Goal: Register for event/course

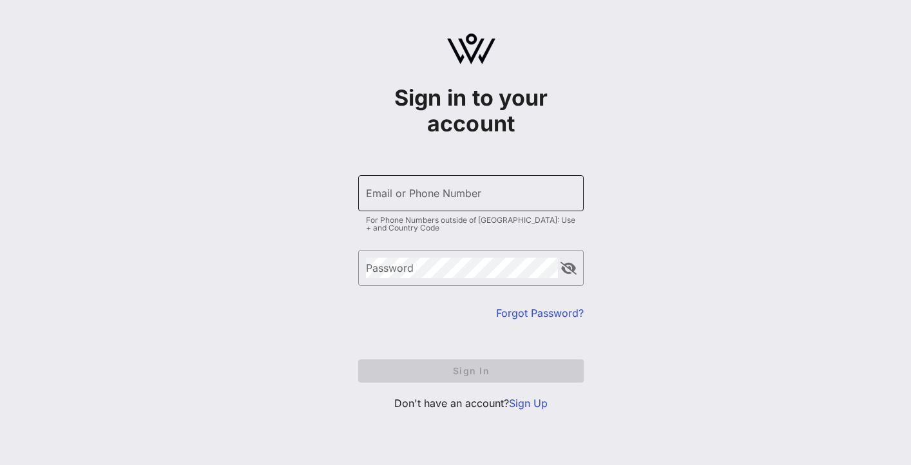
click at [392, 195] on input "Email or Phone Number" at bounding box center [471, 193] width 210 height 21
type input "[PERSON_NAME].[PERSON_NAME]@D"
click at [530, 413] on div "Sign in to your account ​ Email or Phone Number [PERSON_NAME].[PERSON_NAME]@D F…" at bounding box center [471, 246] width 226 height 349
click at [525, 405] on link "Sign Up" at bounding box center [528, 403] width 39 height 13
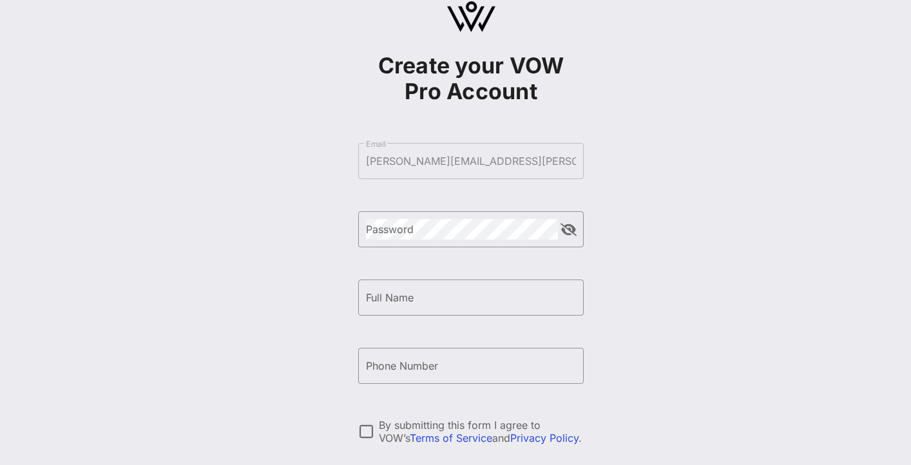
scroll to position [30, 0]
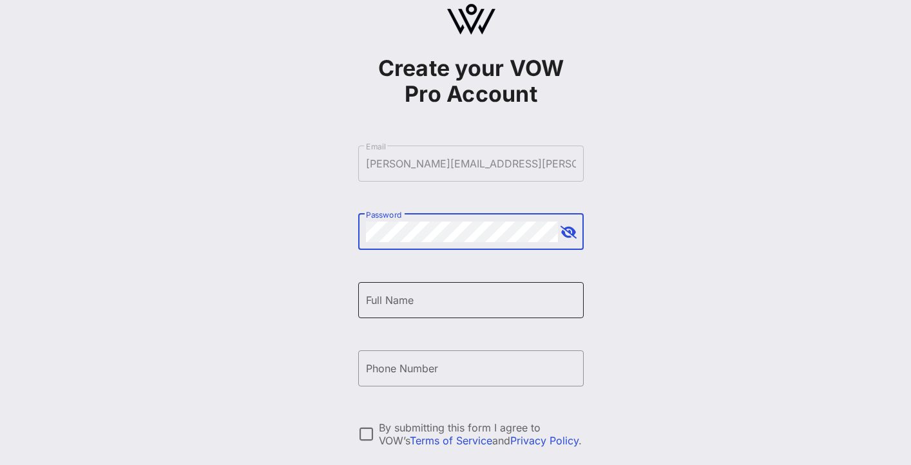
click at [488, 294] on input "Full Name" at bounding box center [471, 300] width 210 height 21
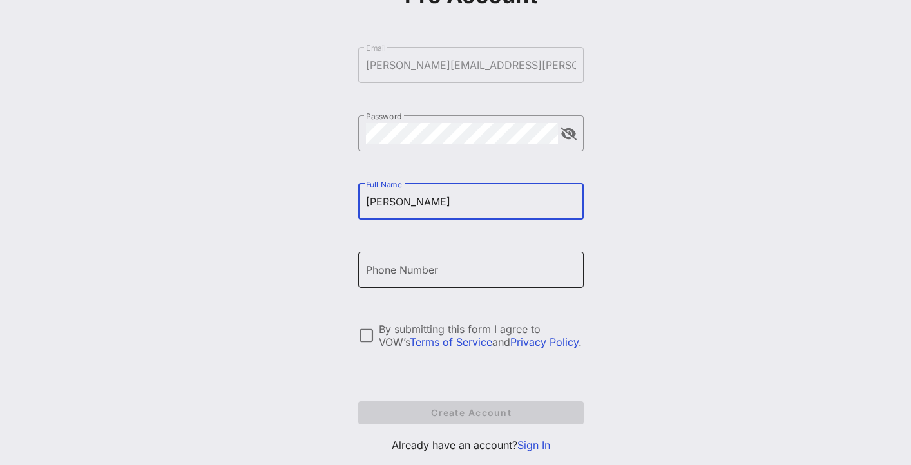
scroll to position [130, 0]
type input "[PERSON_NAME]"
click at [365, 340] on div at bounding box center [366, 335] width 22 height 22
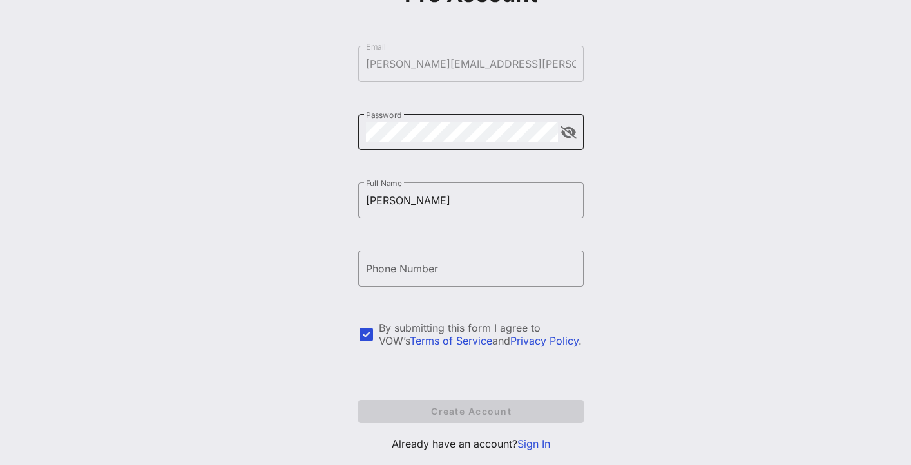
click at [568, 135] on button "append icon" at bounding box center [569, 132] width 16 height 13
click at [568, 135] on button "append icon" at bounding box center [568, 132] width 15 height 13
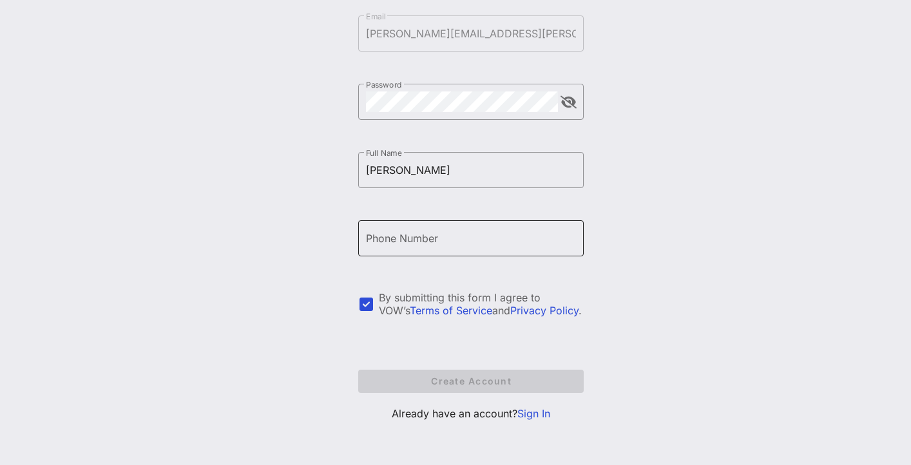
click at [449, 240] on input "Phone Number" at bounding box center [471, 238] width 210 height 21
type input "0"
type input "2"
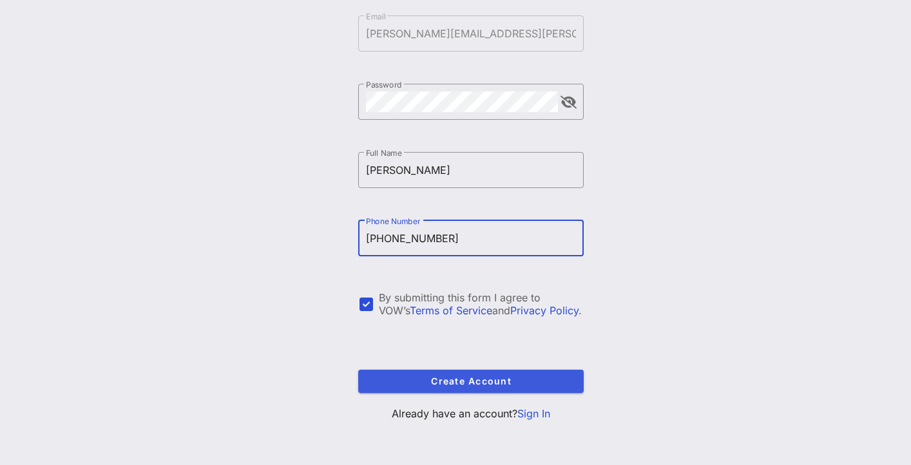
type input "[PHONE_NUMBER]"
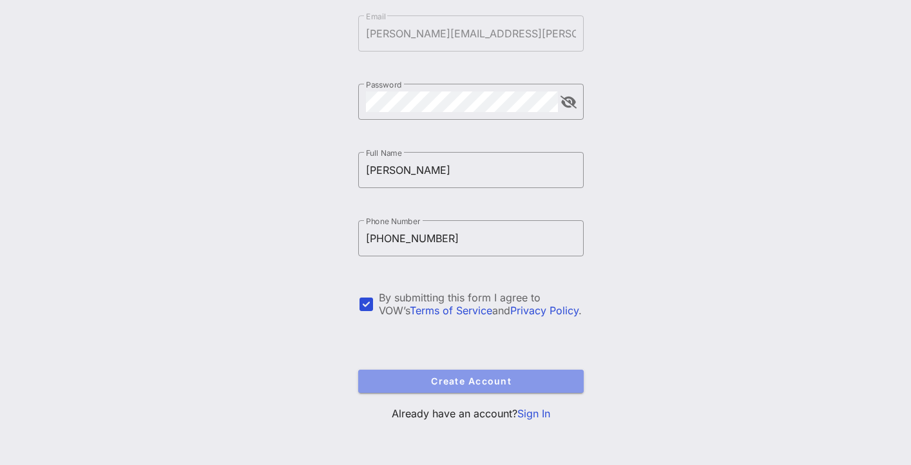
click at [467, 372] on button "Create Account" at bounding box center [471, 381] width 226 height 23
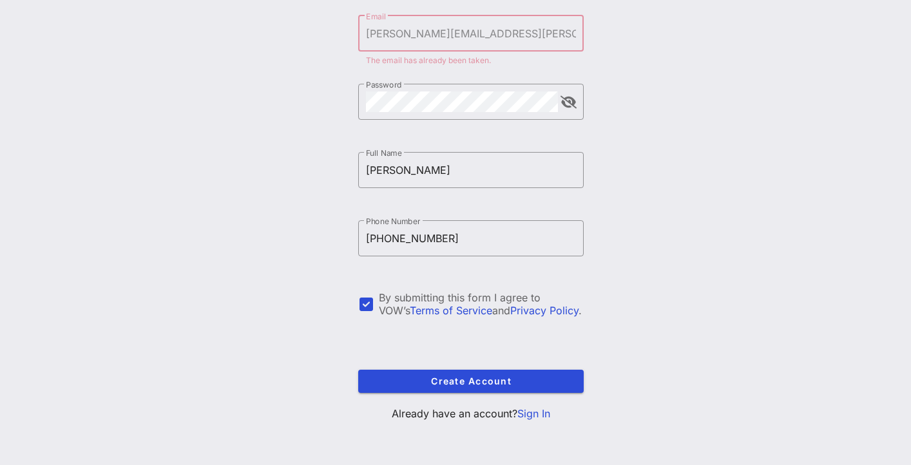
click at [532, 413] on link "Sign In" at bounding box center [534, 413] width 33 height 13
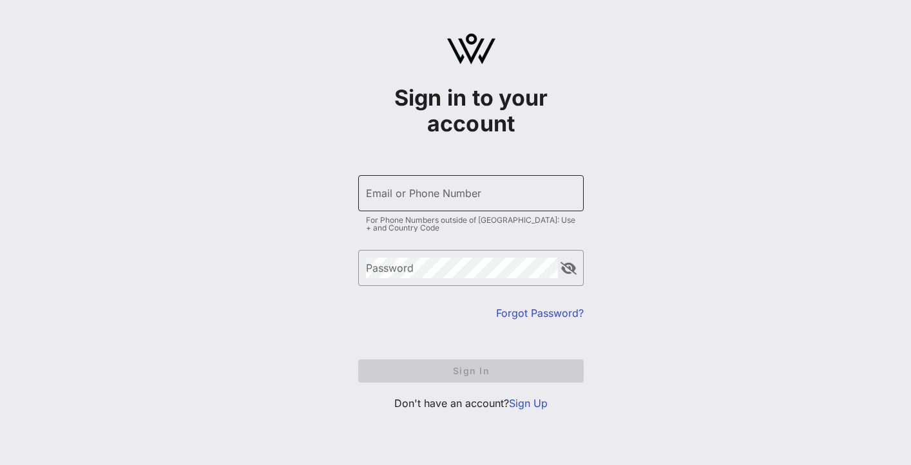
click at [453, 199] on input "Email or Phone Number" at bounding box center [471, 193] width 210 height 21
type input "[PERSON_NAME][EMAIL_ADDRESS][PERSON_NAME][DOMAIN_NAME]"
click at [523, 316] on link "Forgot Password?" at bounding box center [540, 313] width 88 height 13
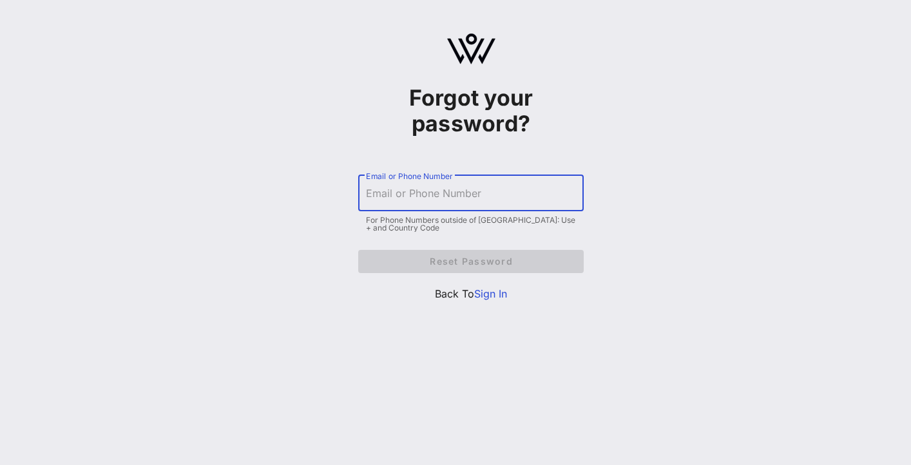
click at [452, 202] on input "Email or Phone Number" at bounding box center [471, 193] width 210 height 21
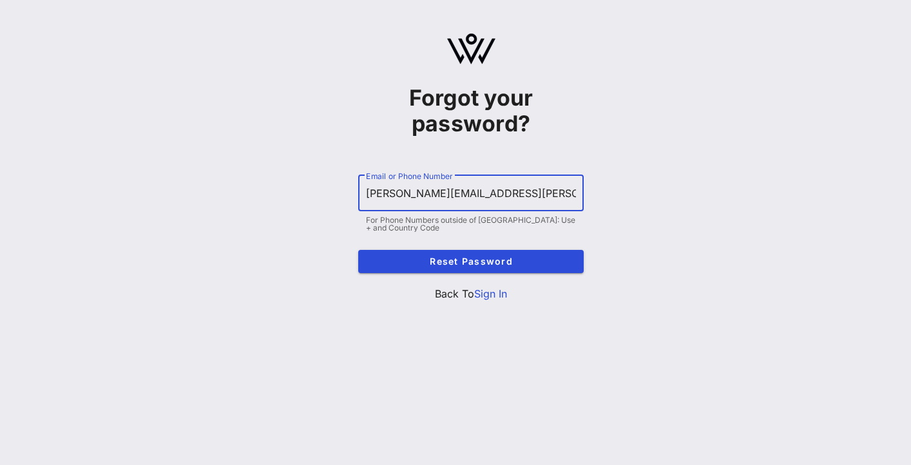
type input "[PERSON_NAME][EMAIL_ADDRESS][PERSON_NAME][DOMAIN_NAME]"
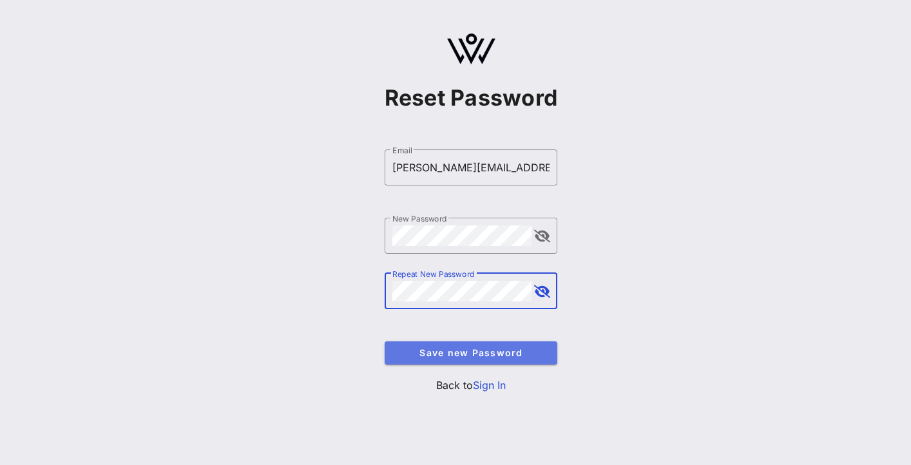
click at [496, 363] on button "Save new Password" at bounding box center [471, 353] width 173 height 23
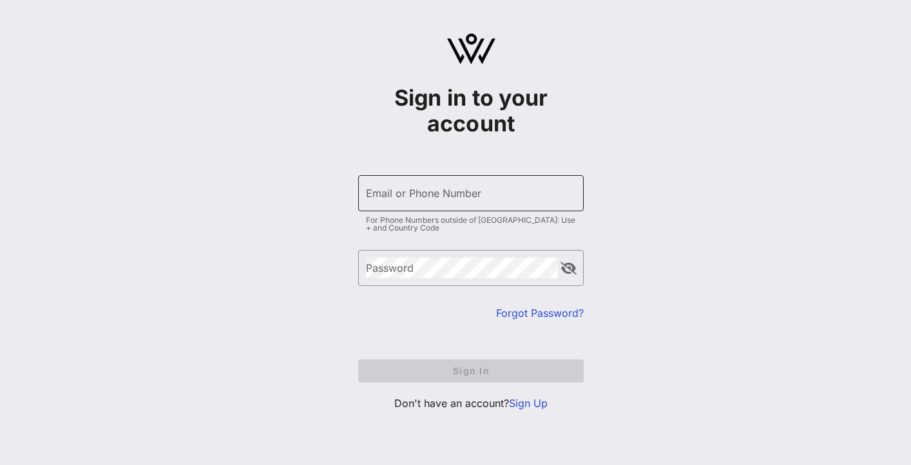
click at [476, 181] on div "Email or Phone Number" at bounding box center [471, 193] width 210 height 36
type input "[PERSON_NAME][EMAIL_ADDRESS][PERSON_NAME][DOMAIN_NAME]"
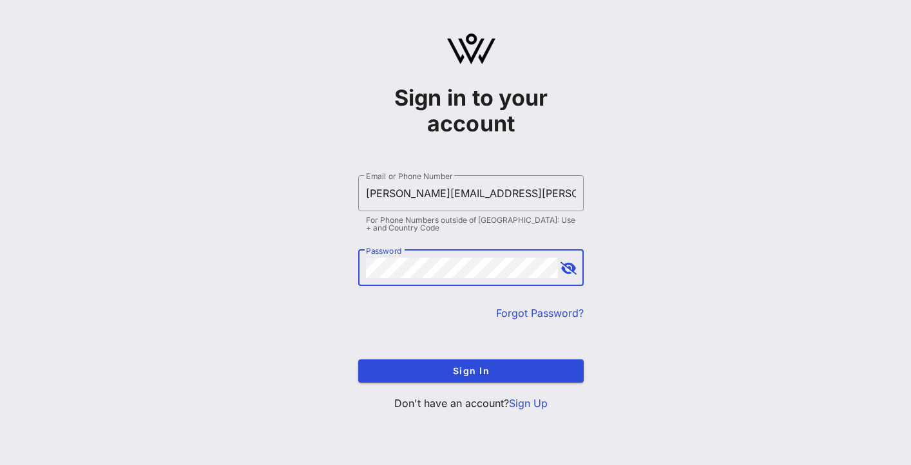
click at [358, 360] on button "Sign In" at bounding box center [471, 371] width 226 height 23
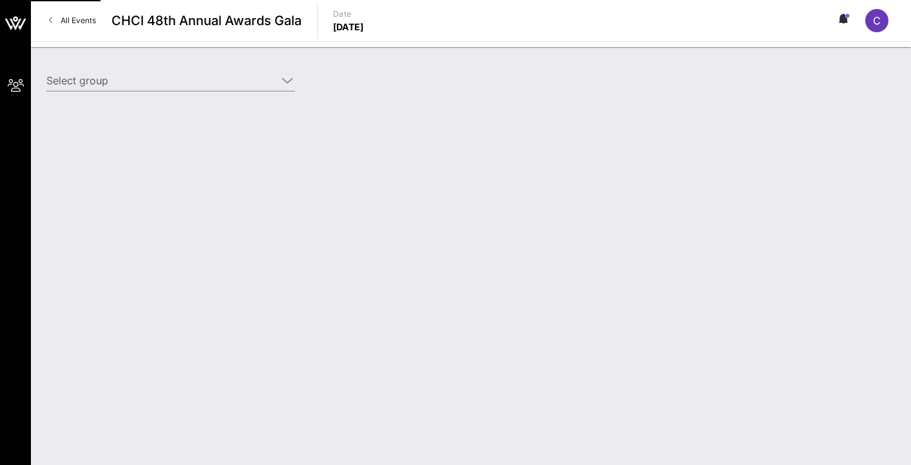
type input "DailyPay (DailyPay) [[PERSON_NAME], [PERSON_NAME][EMAIL_ADDRESS][PERSON_NAME][D…"
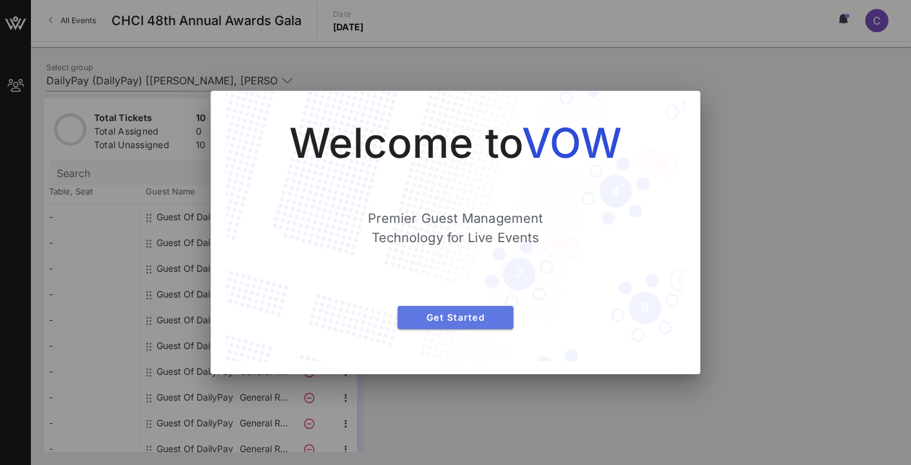
click at [472, 320] on span "Get Started" at bounding box center [455, 317] width 95 height 11
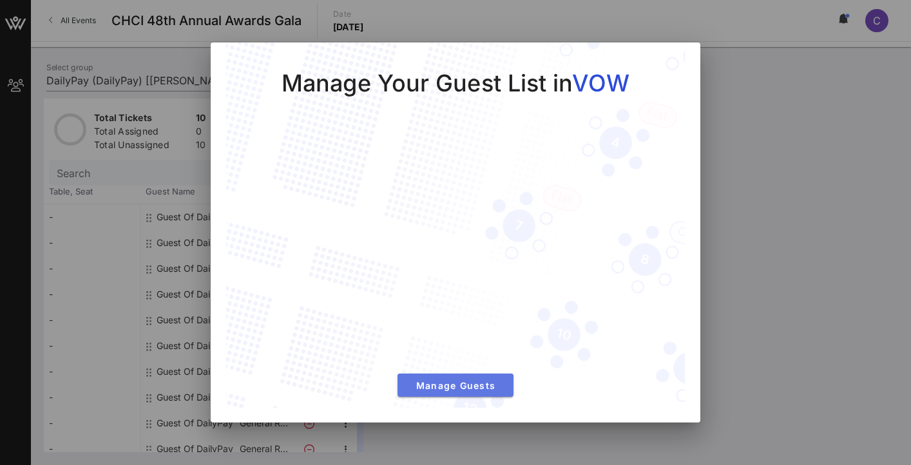
click at [478, 384] on span "Manage Guests" at bounding box center [455, 385] width 95 height 11
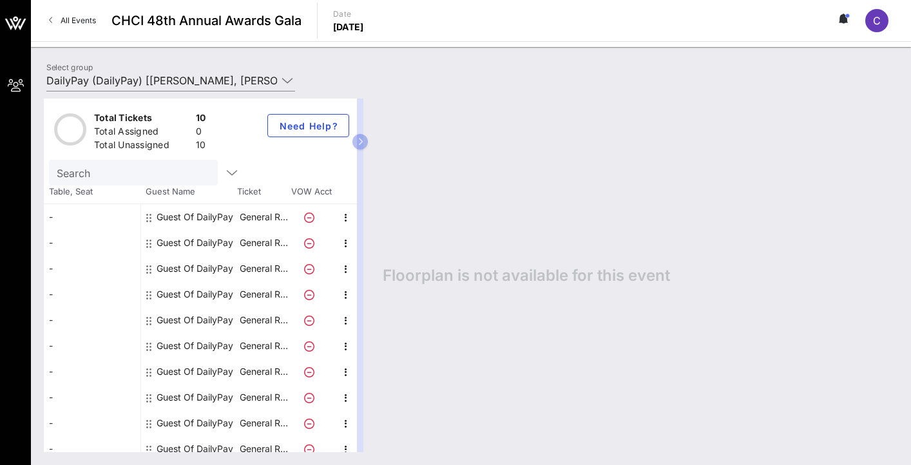
click at [196, 213] on div "Guest Of DailyPay" at bounding box center [195, 217] width 77 height 26
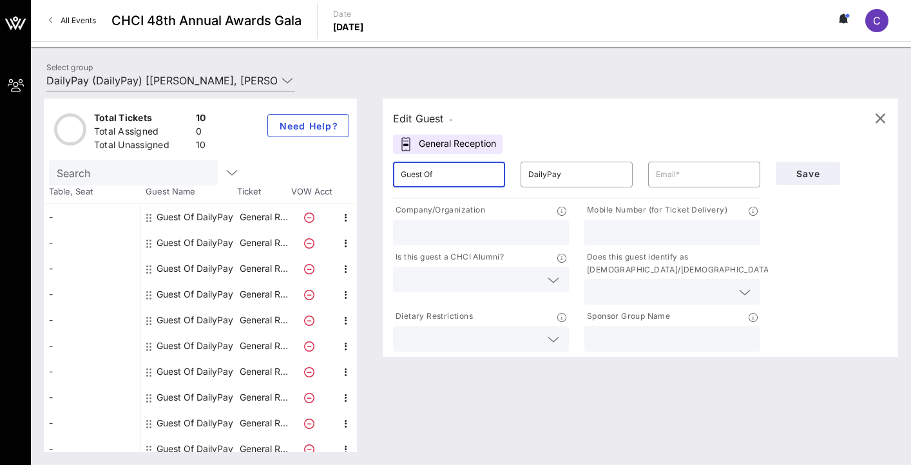
click at [424, 179] on input "Guest Of" at bounding box center [449, 174] width 97 height 21
click at [664, 173] on input "text" at bounding box center [704, 174] width 97 height 21
click at [434, 179] on input "Guest Of" at bounding box center [449, 174] width 97 height 21
drag, startPoint x: 440, startPoint y: 179, endPoint x: 318, endPoint y: 168, distance: 121.7
click at [320, 168] on div "Total Tickets 10 Total Assigned 0 Total Unassigned 10 Need Help? Search Table, …" at bounding box center [471, 276] width 855 height 354
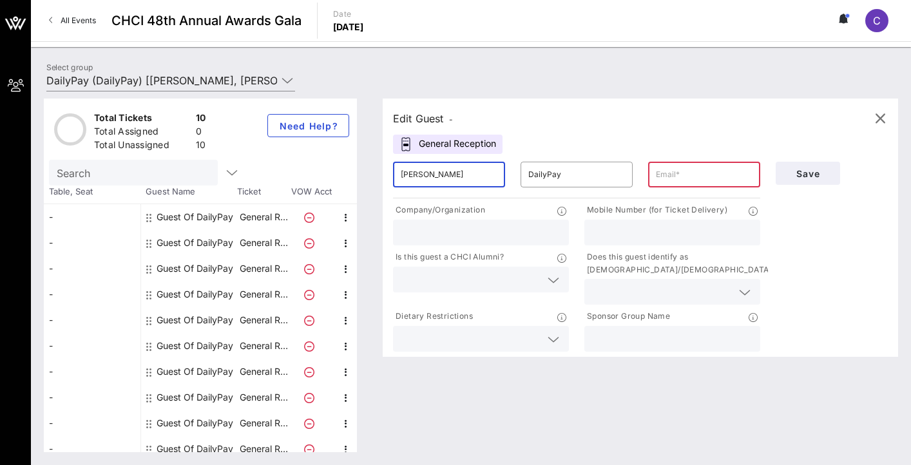
type input "Nancy Coleman-Chavez"
click at [657, 166] on input "text" at bounding box center [704, 174] width 97 height 21
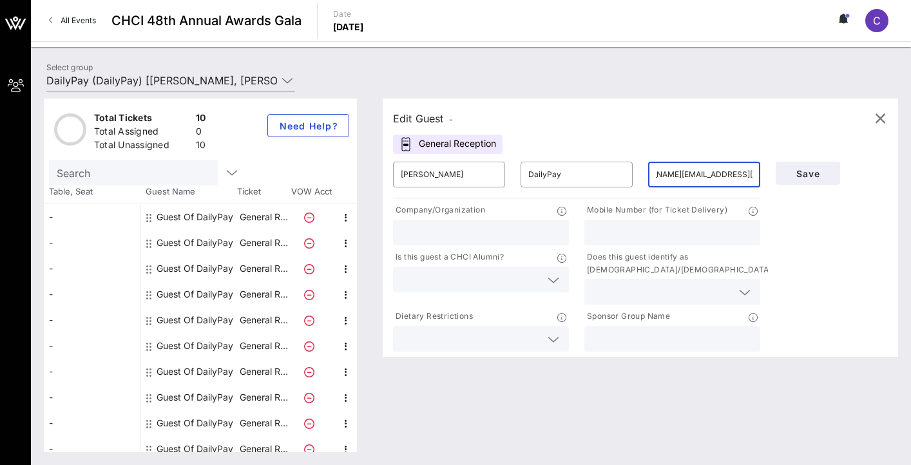
scroll to position [0, 44]
type input "nancy.coleman-chavez@dailypay.com"
click at [530, 230] on input "text" at bounding box center [481, 232] width 160 height 17
type input "DailyPay"
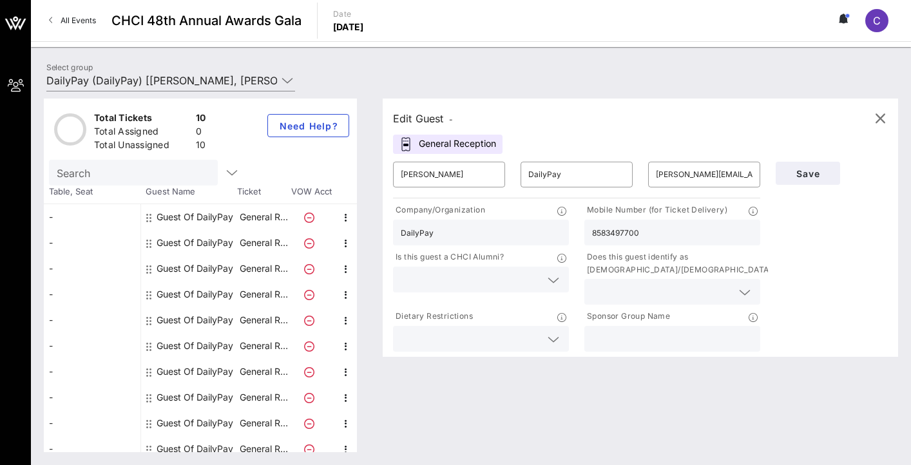
type input "8583497700"
click at [470, 276] on input "text" at bounding box center [471, 279] width 140 height 17
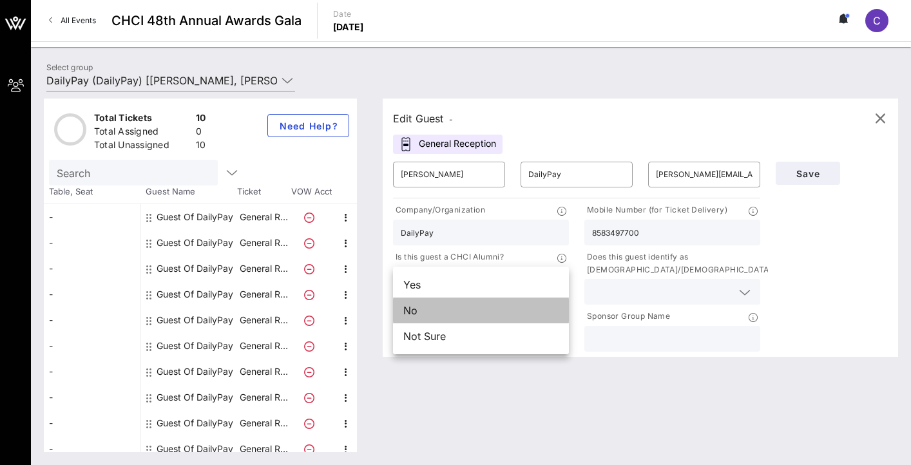
click at [450, 307] on div "No" at bounding box center [481, 311] width 176 height 26
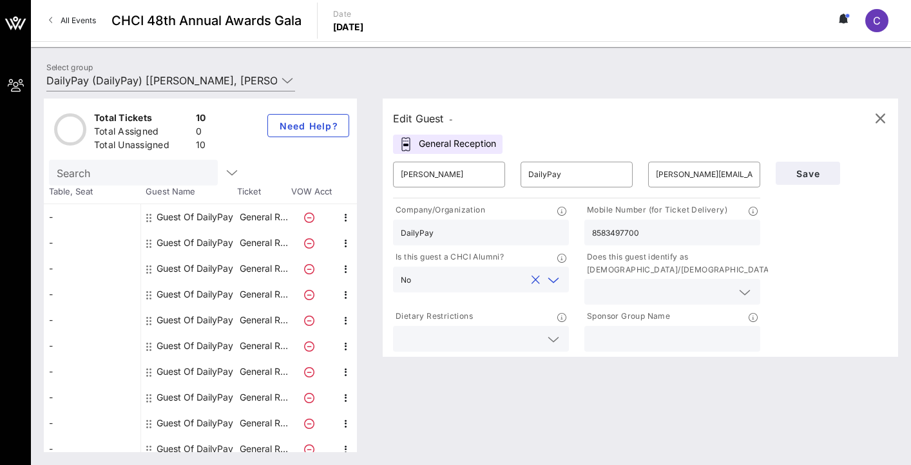
click at [601, 298] on input "text" at bounding box center [662, 292] width 140 height 17
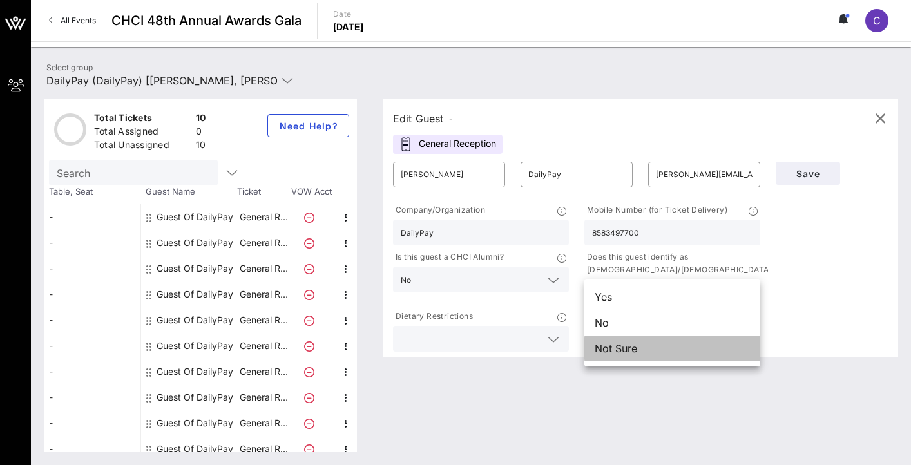
click at [610, 354] on div "Not Sure" at bounding box center [673, 349] width 176 height 26
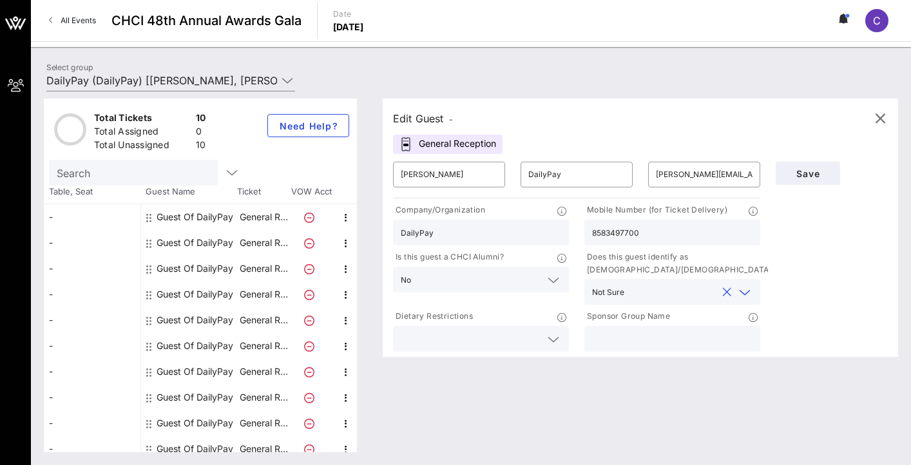
click at [519, 345] on input "text" at bounding box center [471, 339] width 140 height 17
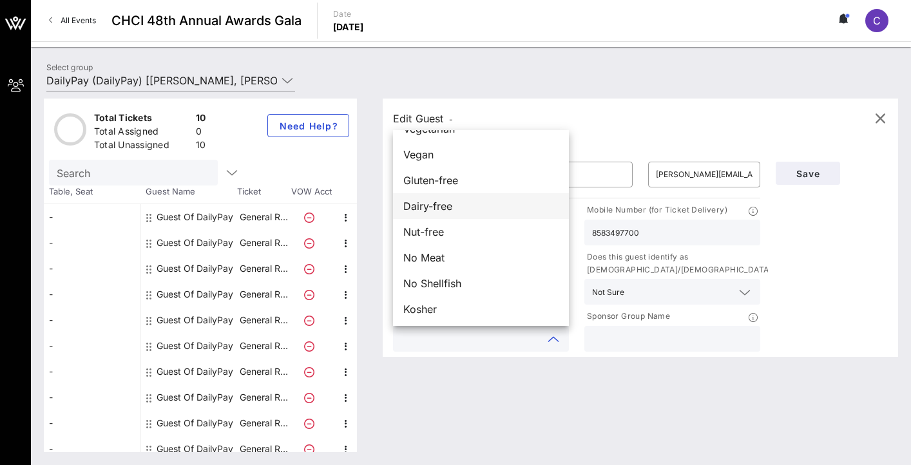
scroll to position [21, 0]
click at [688, 338] on input "text" at bounding box center [672, 339] width 160 height 17
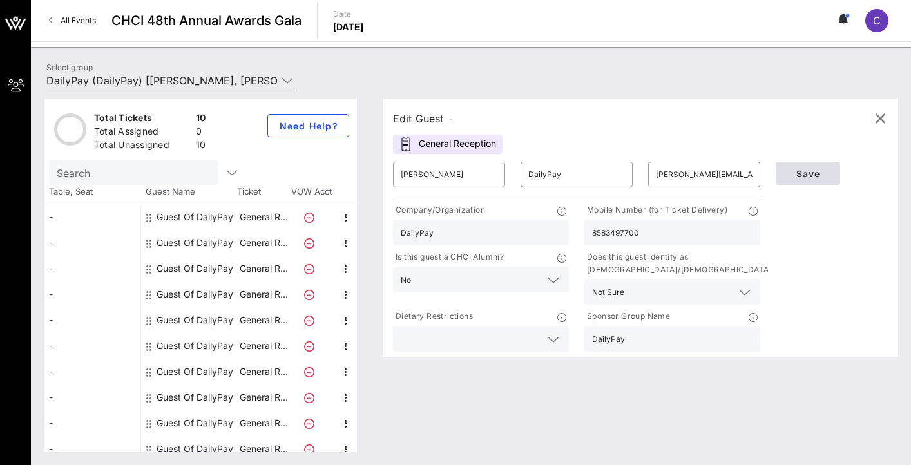
type input "DailyPay"
click at [808, 175] on span "Save" at bounding box center [808, 173] width 44 height 11
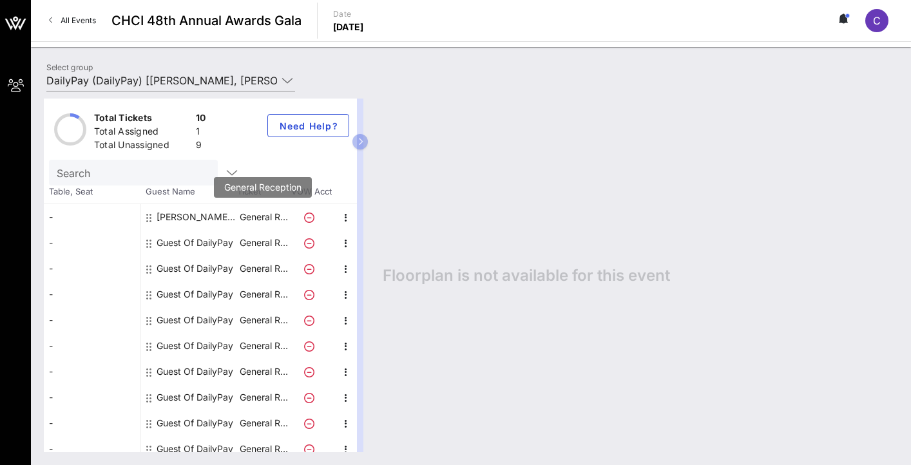
click at [272, 217] on p "General R…" at bounding box center [264, 217] width 52 height 26
click at [177, 242] on div "Guest Of DailyPay" at bounding box center [195, 243] width 77 height 26
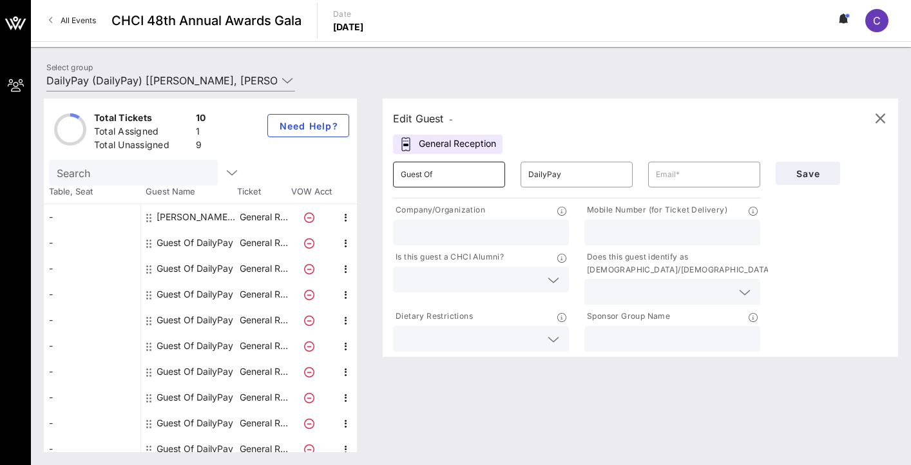
click at [431, 177] on input "Guest Of" at bounding box center [449, 174] width 97 height 21
drag, startPoint x: 451, startPoint y: 182, endPoint x: 354, endPoint y: 181, distance: 96.7
click at [354, 182] on div "Total Tickets 10 Total Assigned 1 Total Unassigned 9 Need Help? Search Table, S…" at bounding box center [471, 276] width 855 height 354
drag, startPoint x: 445, startPoint y: 174, endPoint x: 369, endPoint y: 169, distance: 76.9
click at [369, 169] on div "Total Tickets 10 Total Assigned 1 Total Unassigned 9 Need Help? Search Table, S…" at bounding box center [471, 276] width 855 height 354
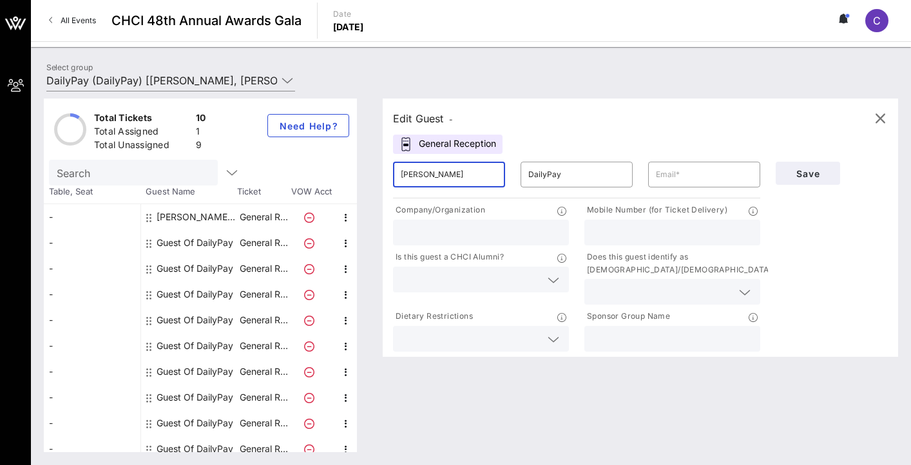
type input "Paul Midey"
click at [668, 179] on input "text" at bounding box center [704, 174] width 97 height 21
type input "paul.midey@dailypay.com"
click at [557, 218] on div "Company/Organization" at bounding box center [481, 212] width 176 height 16
click at [539, 231] on input "text" at bounding box center [481, 232] width 160 height 17
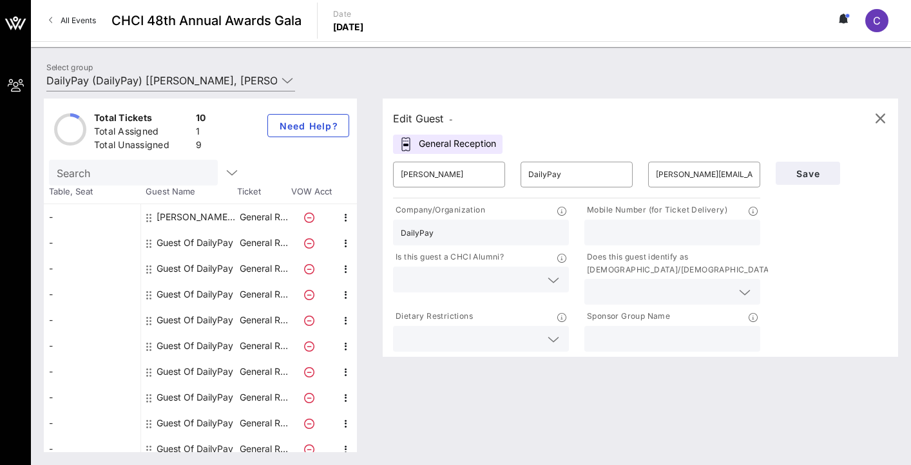
type input "DailyPay"
type input "3154273284"
click at [460, 269] on div at bounding box center [481, 280] width 160 height 26
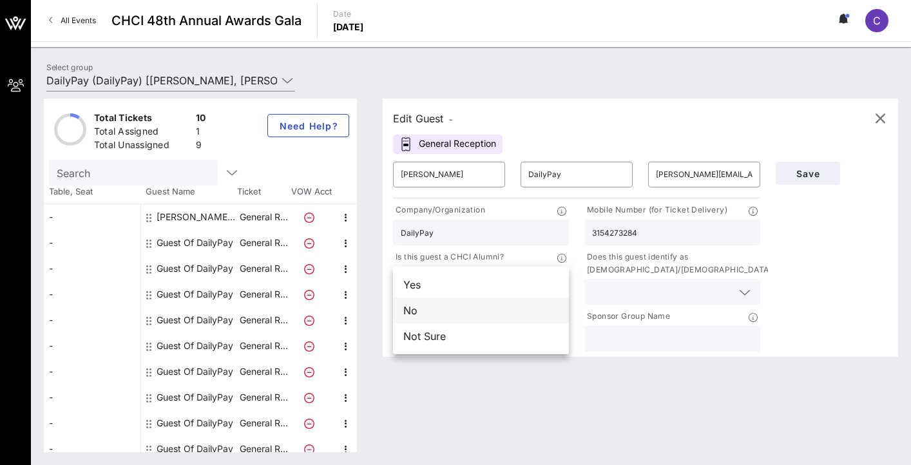
click at [445, 311] on div "No" at bounding box center [481, 311] width 176 height 26
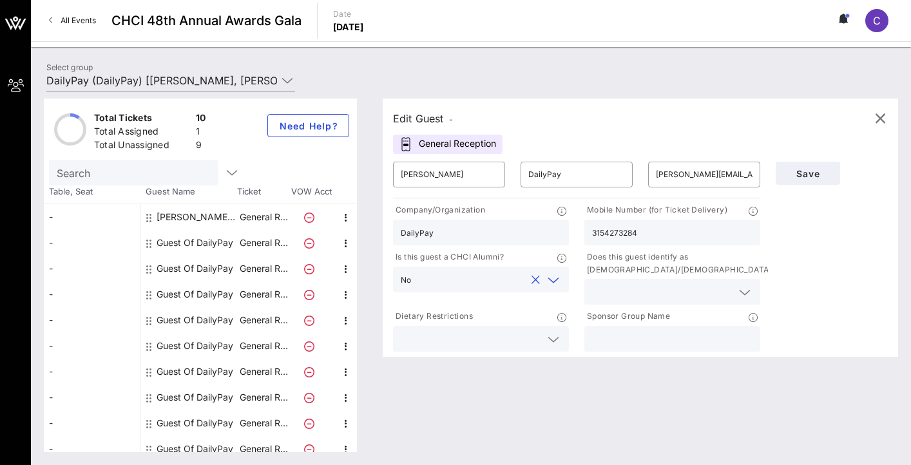
click at [619, 278] on div "Does this guest identify as Latino/Hispanic?" at bounding box center [673, 265] width 176 height 28
click at [606, 291] on input "text" at bounding box center [662, 292] width 140 height 17
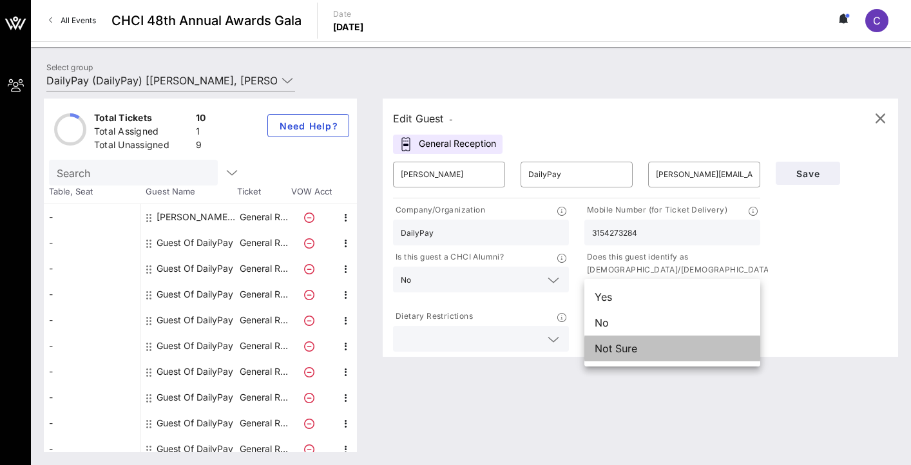
click at [604, 345] on div "Not Sure" at bounding box center [673, 349] width 176 height 26
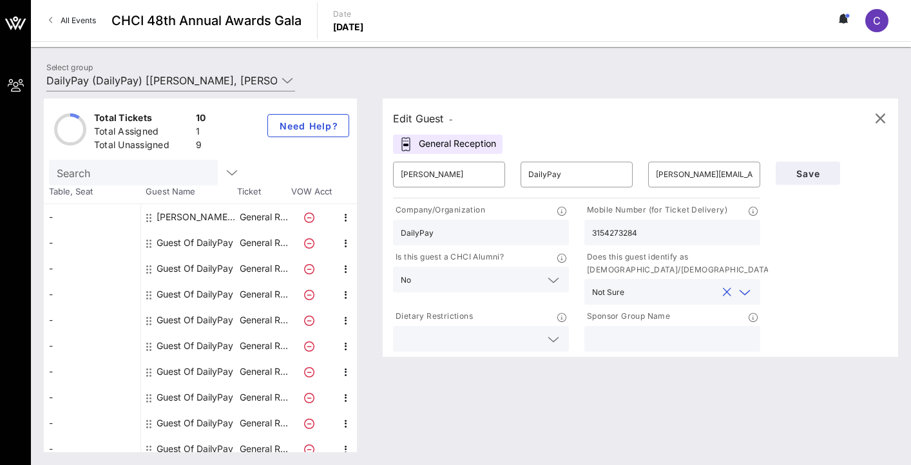
click at [510, 344] on input "text" at bounding box center [471, 339] width 140 height 17
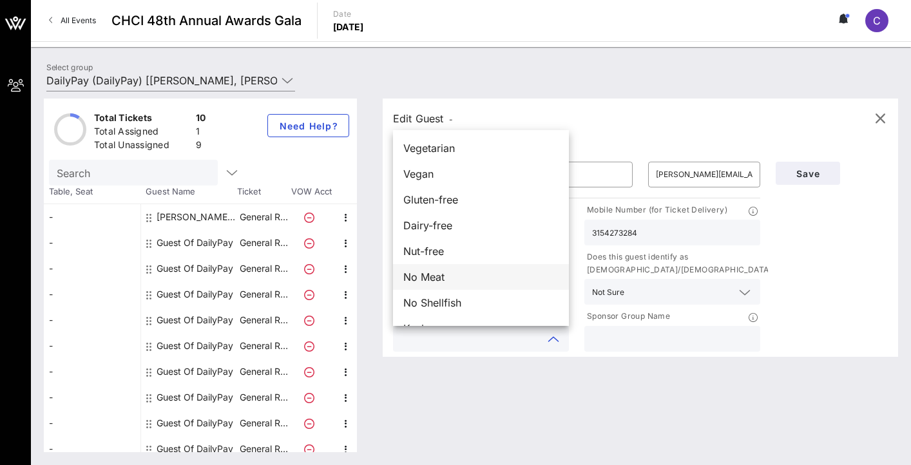
click at [469, 275] on div "No Meat" at bounding box center [481, 277] width 176 height 26
click at [606, 334] on input "text" at bounding box center [672, 339] width 160 height 17
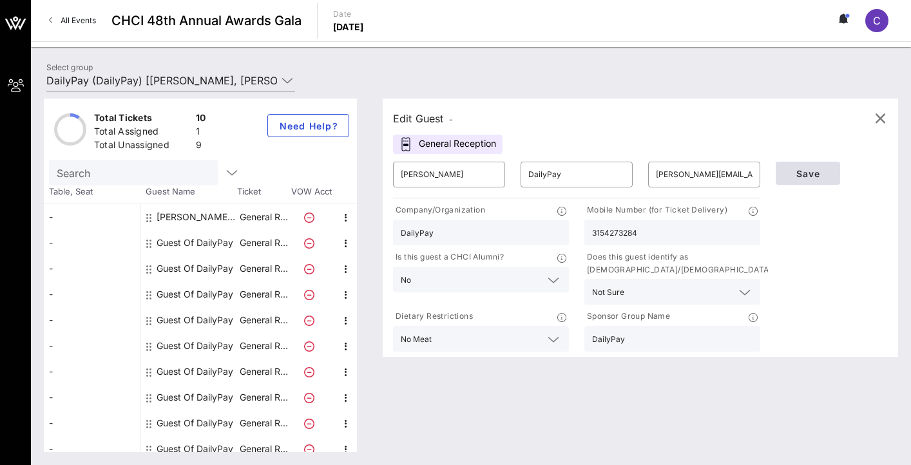
type input "DailyPay"
click at [820, 174] on span "Save" at bounding box center [808, 173] width 44 height 11
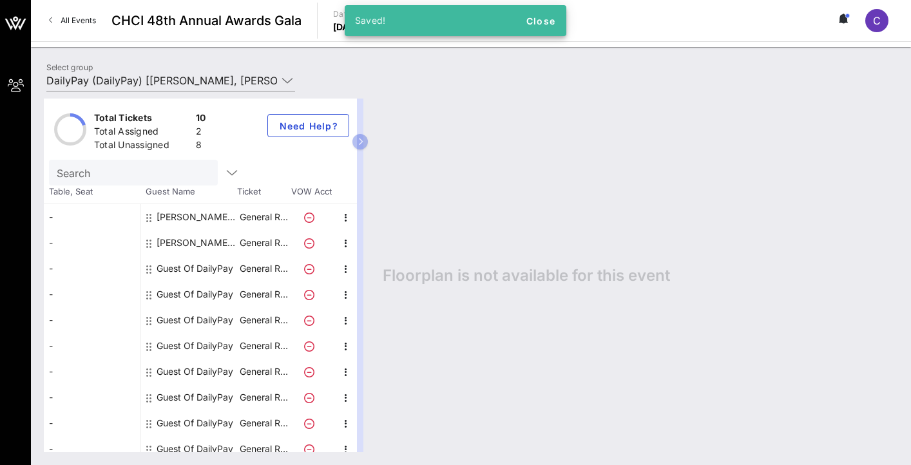
click at [197, 270] on div "Guest Of DailyPay" at bounding box center [195, 269] width 77 height 26
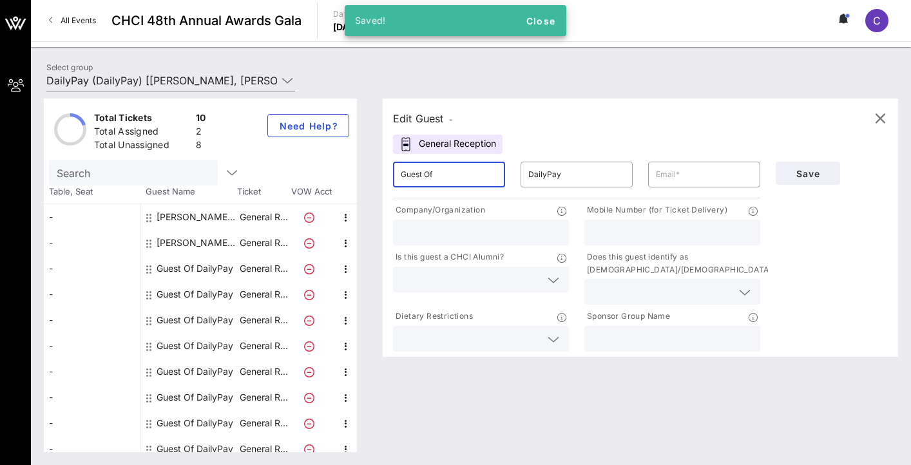
click at [444, 174] on input "Guest Of" at bounding box center [449, 174] width 97 height 21
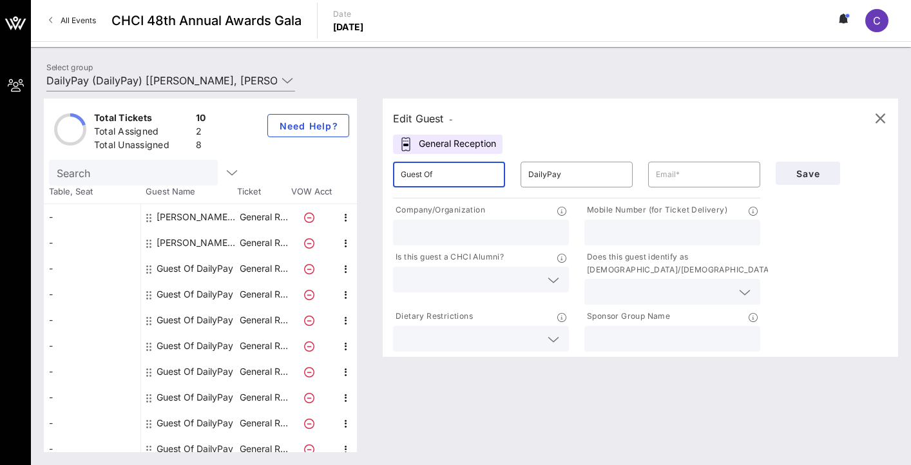
drag, startPoint x: 445, startPoint y: 176, endPoint x: 362, endPoint y: 170, distance: 84.0
click at [365, 171] on div "Total Tickets 10 Total Assigned 2 Total Unassigned 8 Need Help? Search Table, S…" at bounding box center [471, 276] width 855 height 354
click at [201, 240] on div "Paul Midey DailyPay" at bounding box center [197, 243] width 81 height 26
type input "Paul Midey"
type input "paul.midey@dailypay.com"
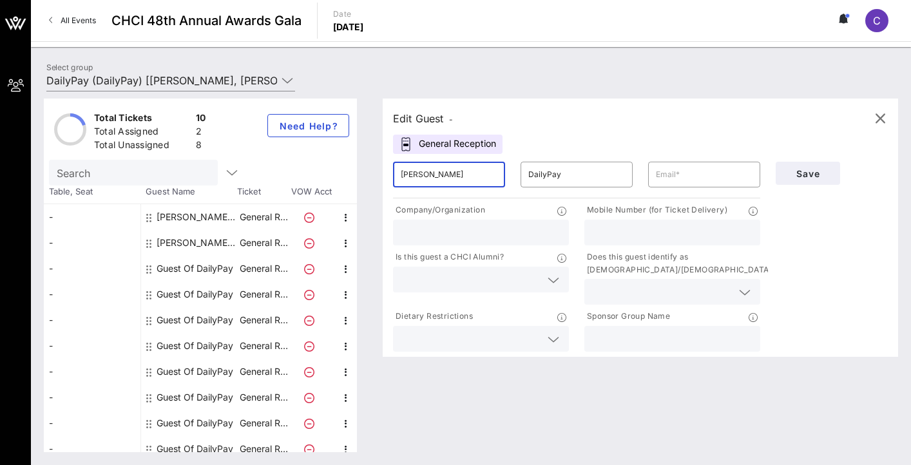
type input "DailyPay"
type input "3154273284"
type input "DailyPay"
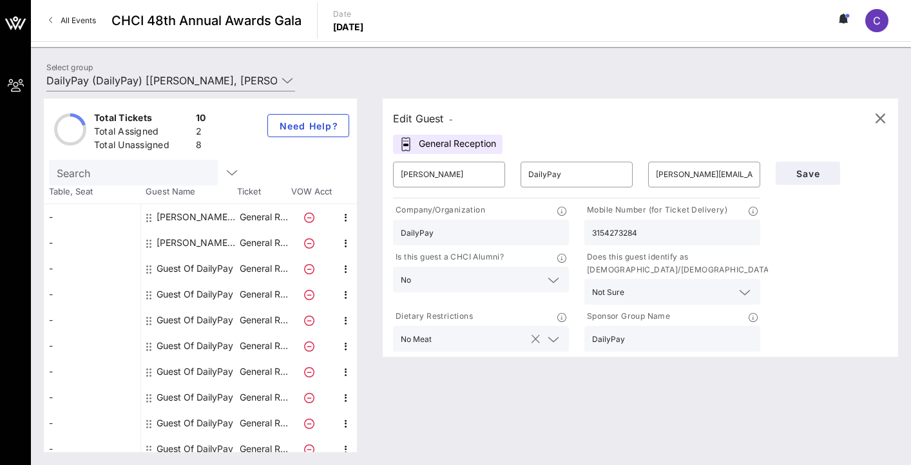
click at [453, 338] on input "text" at bounding box center [481, 339] width 88 height 17
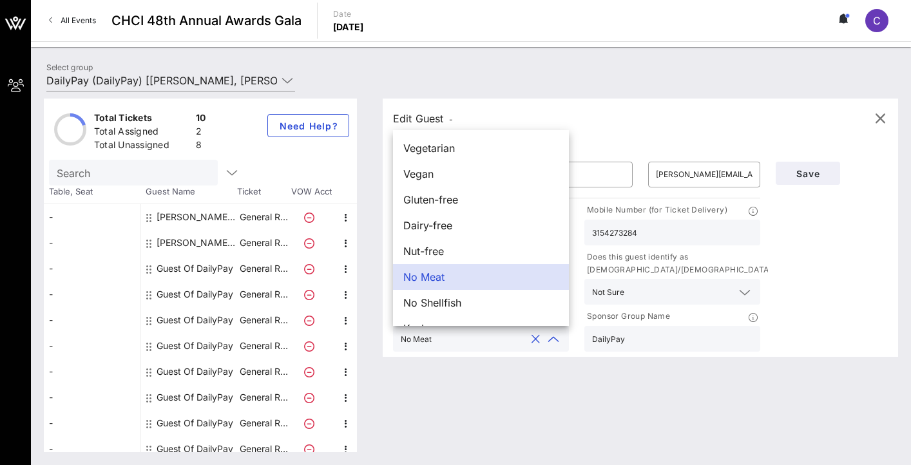
click at [468, 276] on div "No Meat" at bounding box center [481, 277] width 176 height 26
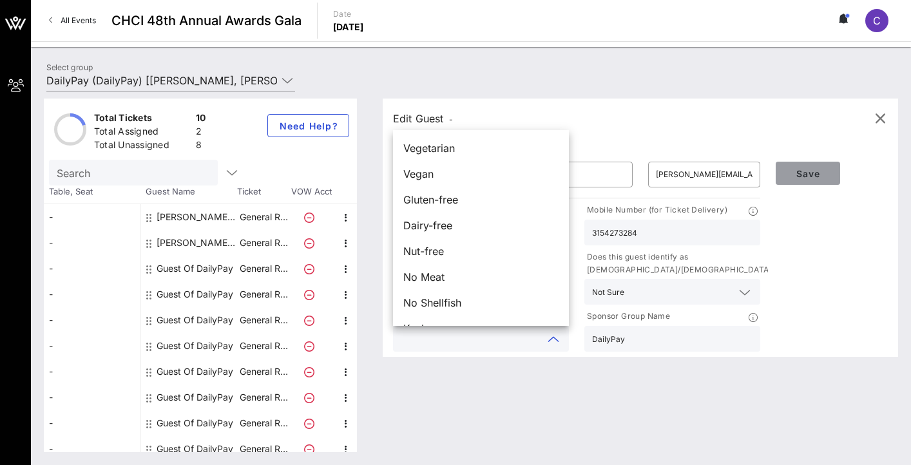
click at [796, 170] on span "Save" at bounding box center [808, 173] width 44 height 11
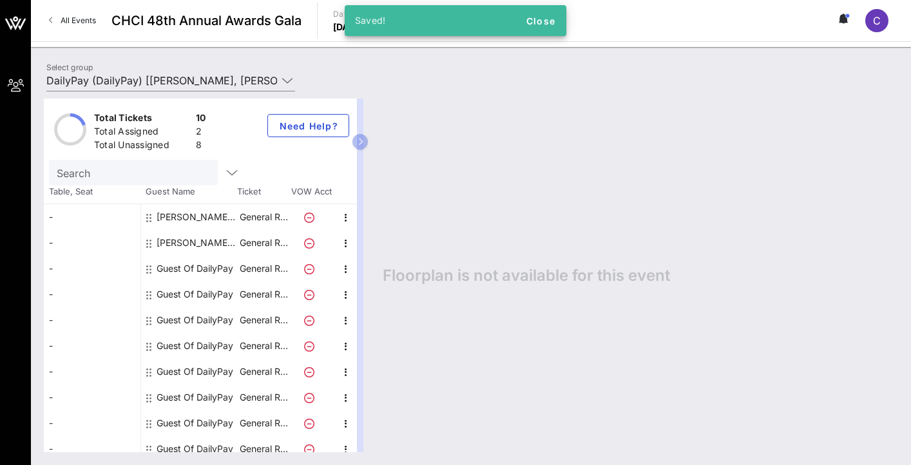
click at [208, 265] on div "Guest Of DailyPay" at bounding box center [195, 269] width 77 height 26
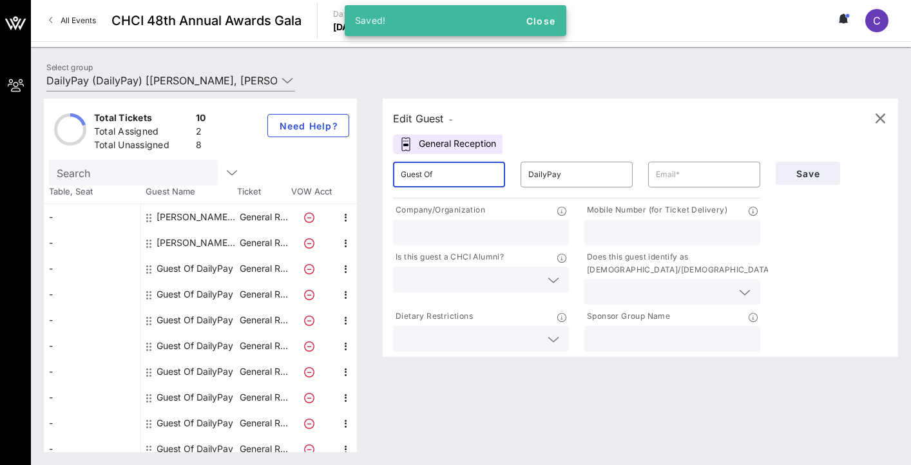
click at [472, 166] on input "Guest Of" at bounding box center [449, 174] width 97 height 21
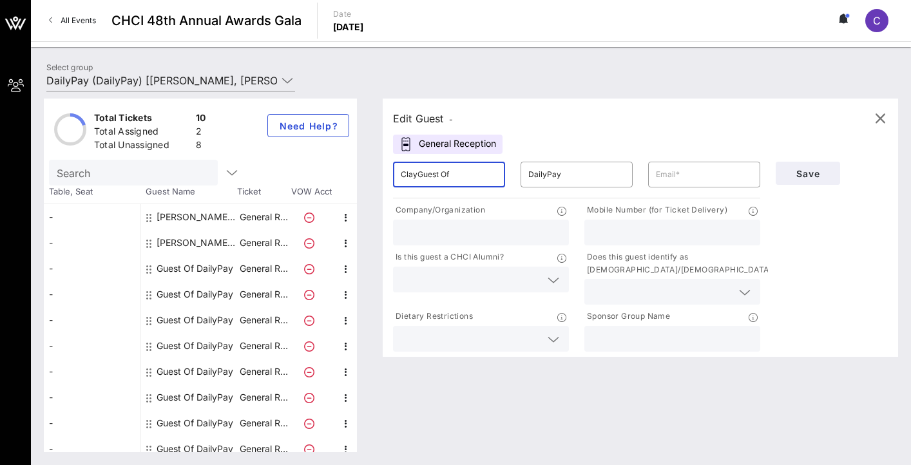
drag, startPoint x: 458, startPoint y: 177, endPoint x: 422, endPoint y: 174, distance: 36.2
click at [421, 174] on input "ClayGuest Of" at bounding box center [449, 174] width 97 height 21
click at [458, 174] on input "ClayGuest Of" at bounding box center [449, 174] width 97 height 21
drag, startPoint x: 450, startPoint y: 174, endPoint x: 394, endPoint y: 175, distance: 56.1
click at [392, 172] on div "​ ClayGuest Of" at bounding box center [449, 174] width 128 height 41
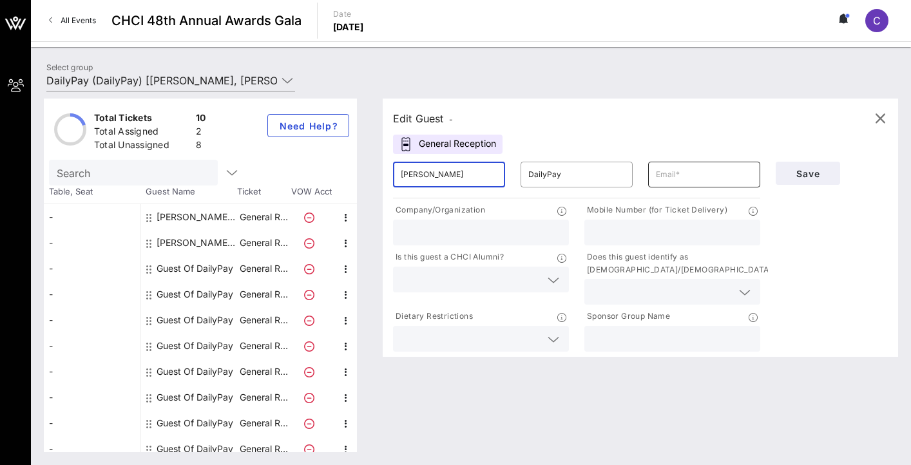
type input "[PERSON_NAME]"
click at [681, 175] on input "text" at bounding box center [704, 174] width 97 height 21
type input "[PERSON_NAME][EMAIL_ADDRESS][PERSON_NAME][DOMAIN_NAME]"
click at [520, 224] on input "text" at bounding box center [481, 232] width 160 height 17
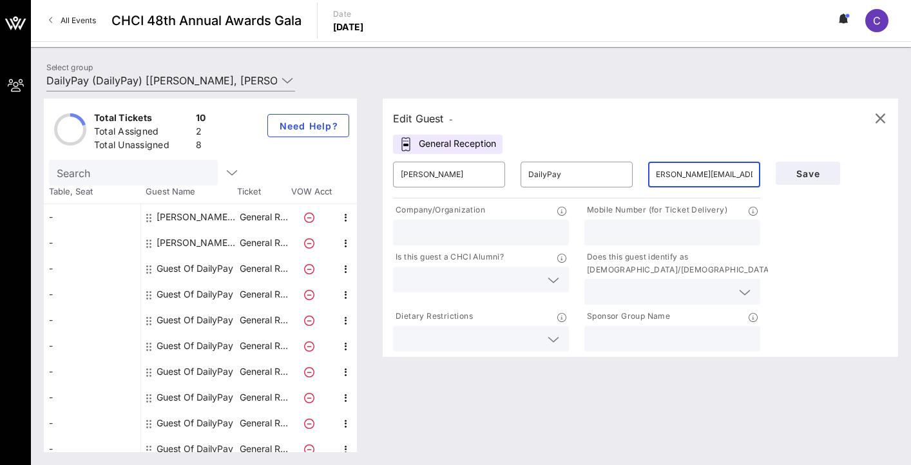
scroll to position [0, 0]
type input "DailyPay"
type input "4085092438"
click at [608, 295] on input "text" at bounding box center [662, 292] width 140 height 17
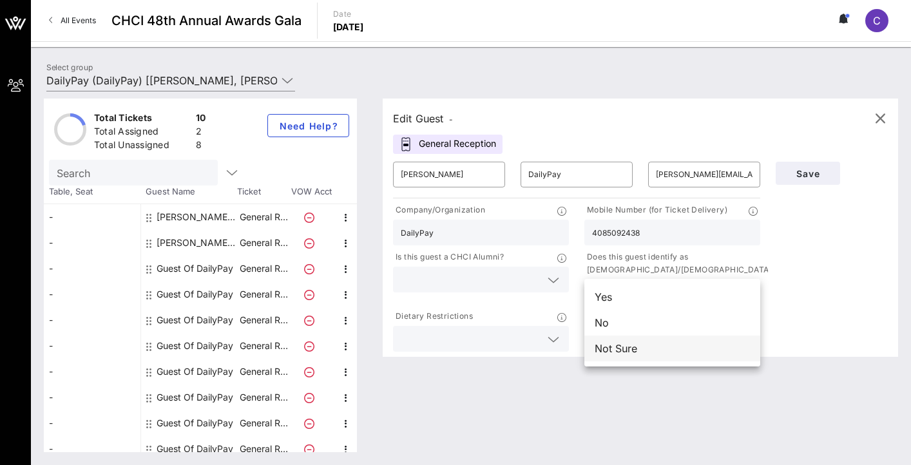
click at [607, 345] on div "Not Sure" at bounding box center [673, 349] width 176 height 26
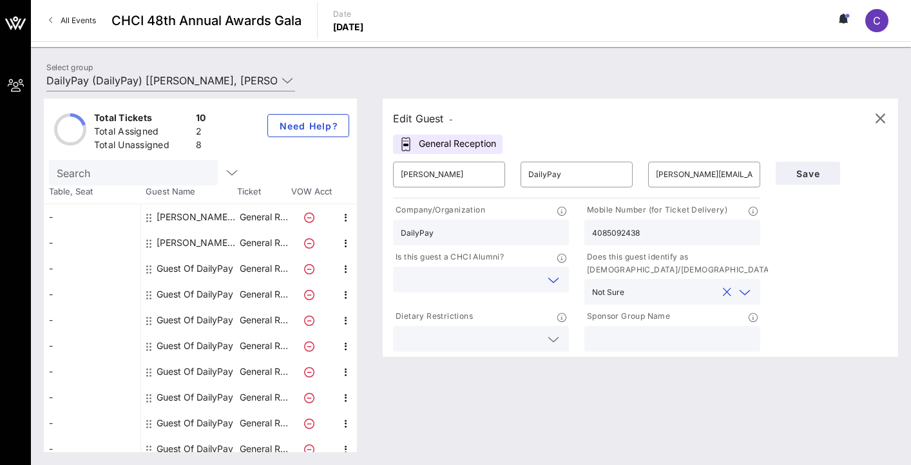
click at [515, 283] on input "text" at bounding box center [471, 279] width 140 height 17
click at [476, 284] on div "Yes" at bounding box center [481, 285] width 176 height 26
click at [462, 336] on input "text" at bounding box center [471, 339] width 140 height 17
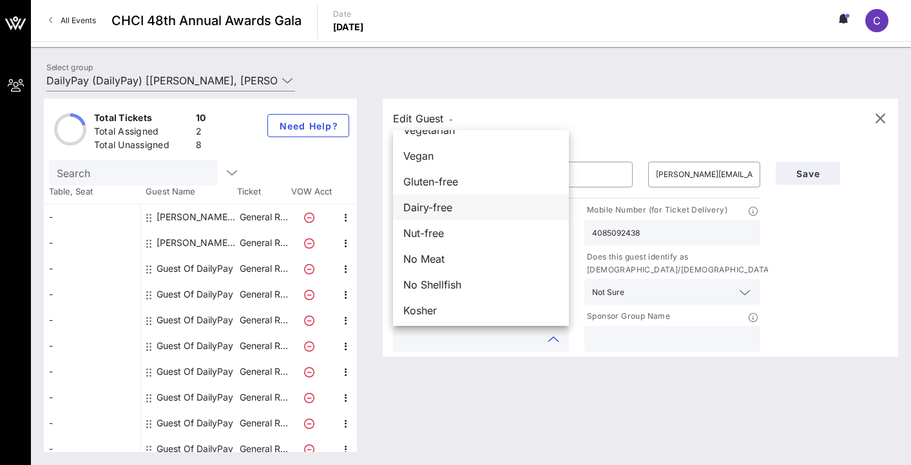
scroll to position [21, 0]
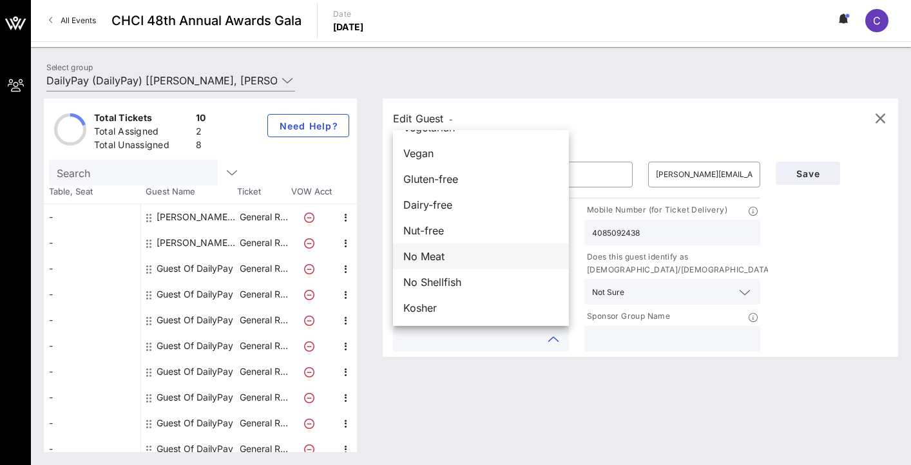
click at [467, 253] on div "No Meat" at bounding box center [481, 257] width 176 height 26
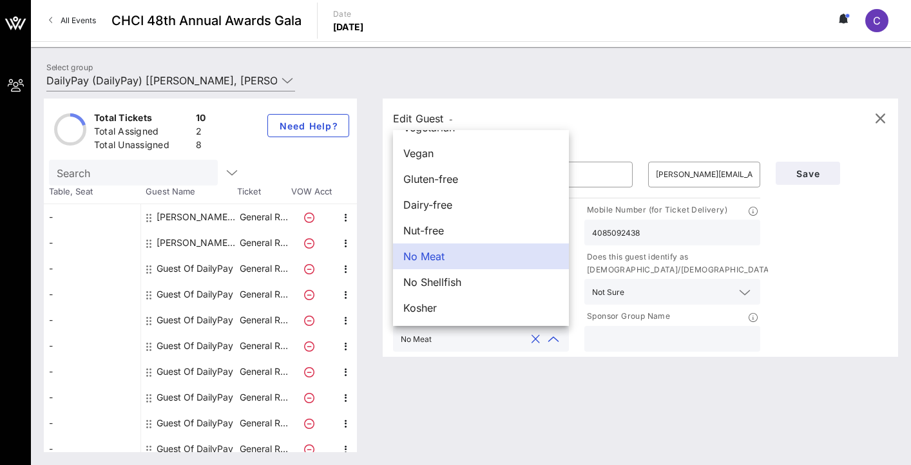
click at [536, 336] on button "clear icon" at bounding box center [536, 339] width 8 height 13
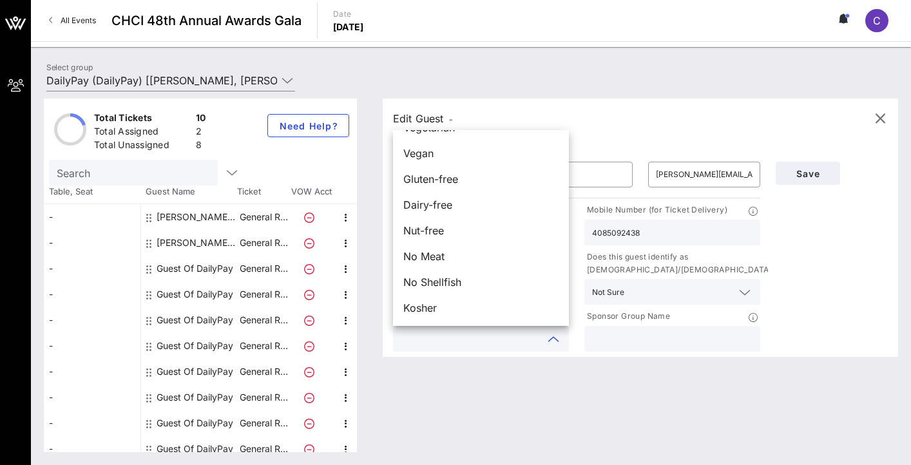
click at [601, 344] on input "text" at bounding box center [672, 339] width 160 height 17
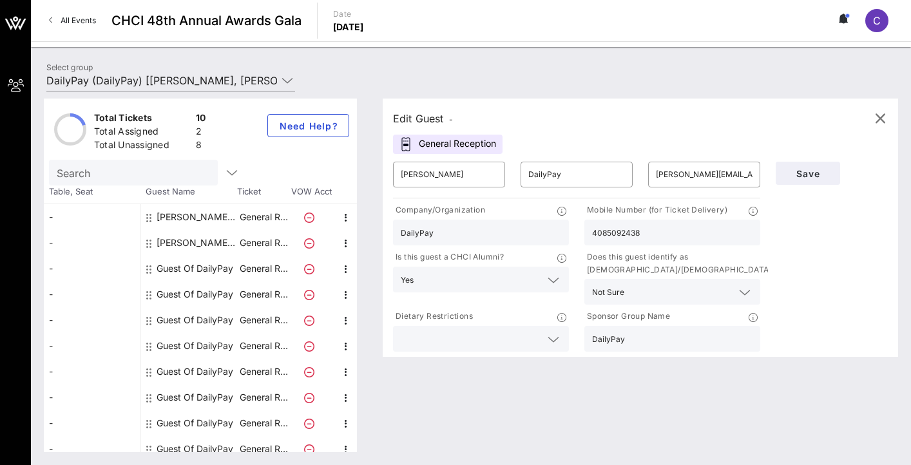
type input "DailyPay"
click at [503, 340] on input "text" at bounding box center [471, 339] width 140 height 17
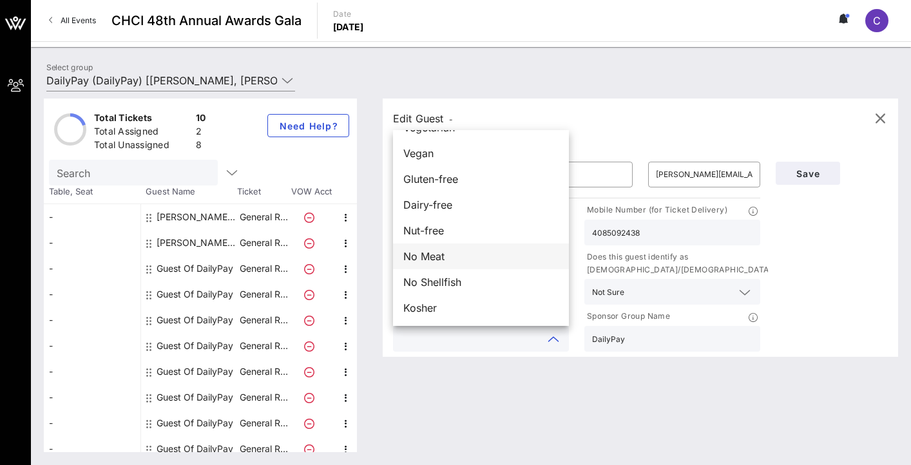
click at [484, 255] on div "No Meat" at bounding box center [481, 257] width 176 height 26
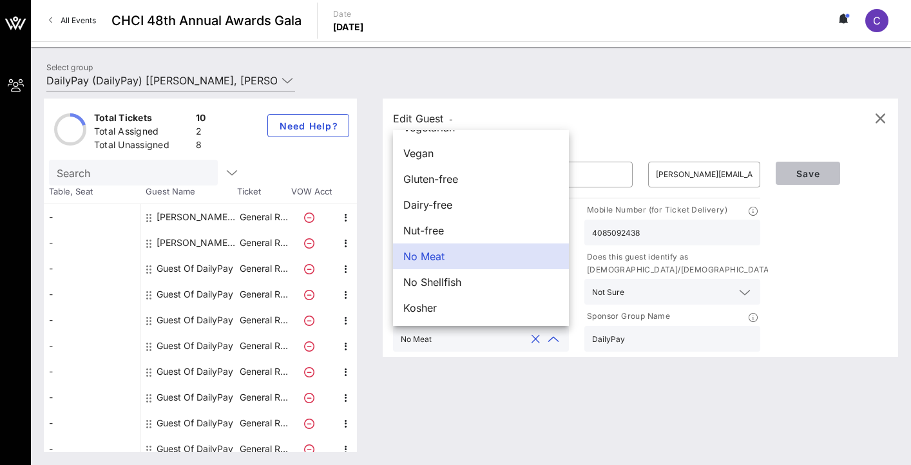
click at [808, 168] on span "Save" at bounding box center [808, 173] width 44 height 11
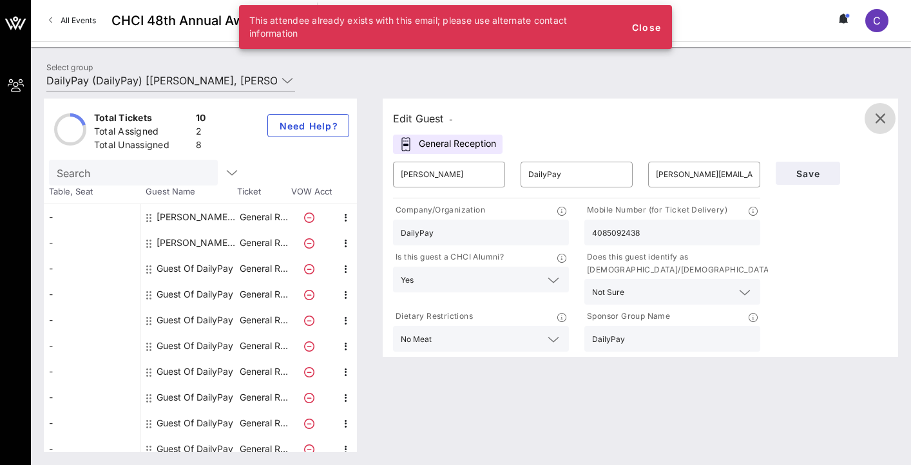
click at [882, 117] on icon "button" at bounding box center [880, 118] width 15 height 15
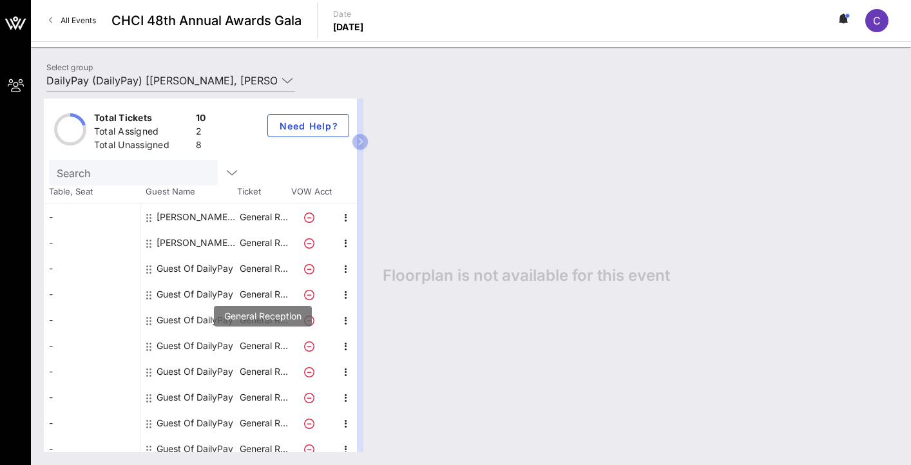
scroll to position [9, 0]
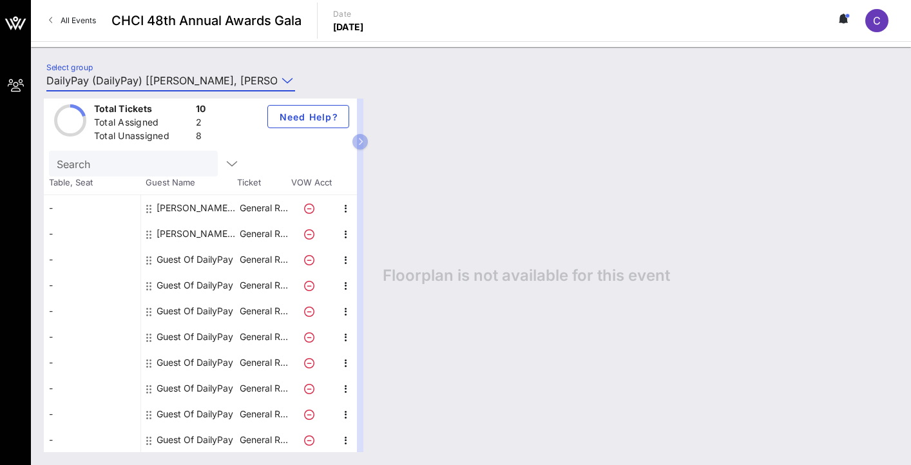
click at [247, 76] on input "DailyPay (DailyPay) [Claudia Flores, claudia.flores@dailypay.com]" at bounding box center [161, 80] width 231 height 21
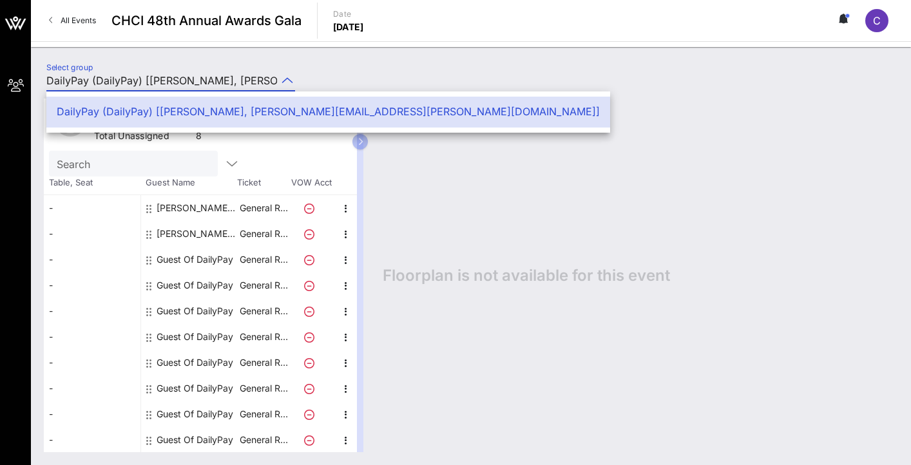
click at [251, 118] on div "DailyPay (DailyPay) [Claudia Flores, claudia.flores@dailypay.com]" at bounding box center [328, 112] width 543 height 12
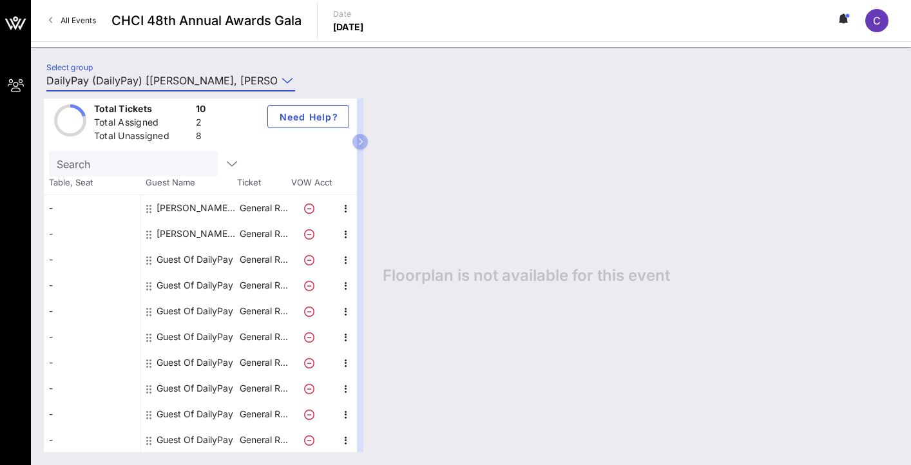
scroll to position [0, 0]
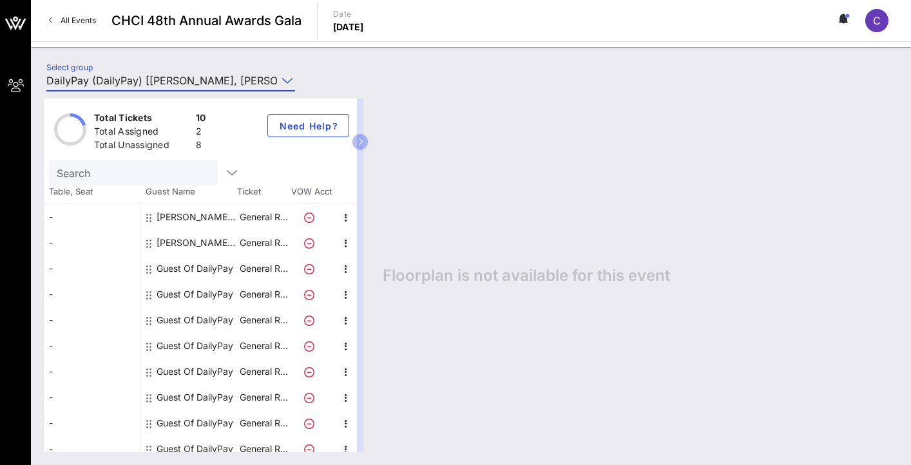
click at [170, 264] on div "Guest Of DailyPay" at bounding box center [195, 269] width 77 height 26
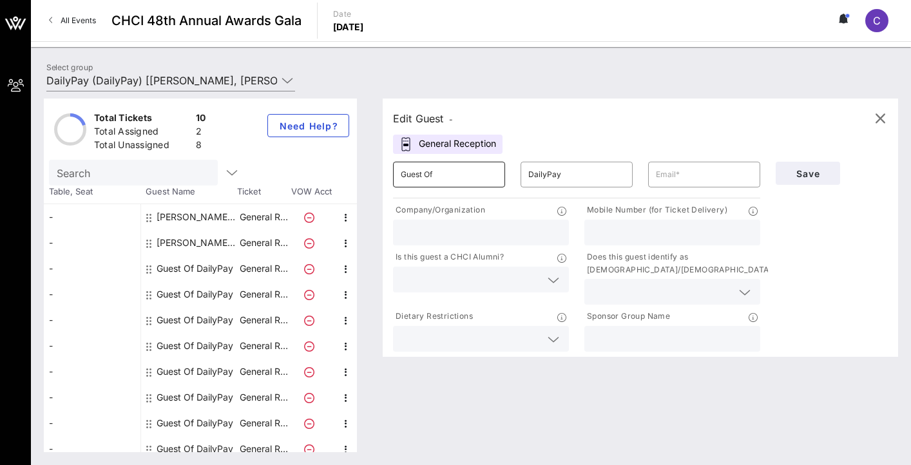
click at [420, 171] on input "Guest Of" at bounding box center [449, 174] width 97 height 21
drag, startPoint x: 459, startPoint y: 176, endPoint x: 351, endPoint y: 173, distance: 107.7
click at [351, 173] on div "Total Tickets 10 Total Assigned 2 Total Unassigned 8 Need Help? Search Table, S…" at bounding box center [471, 276] width 855 height 354
type input "[PERSON_NAME]"
click at [684, 175] on input "text" at bounding box center [704, 174] width 97 height 21
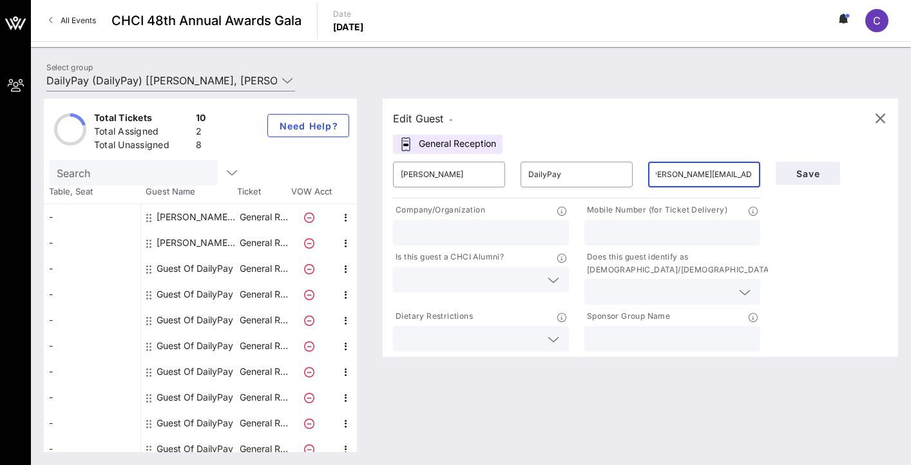
type input "[PERSON_NAME][EMAIL_ADDRESS][PERSON_NAME][DOMAIN_NAME]"
type input "d"
type input "DailyPay"
type input "4085092438"
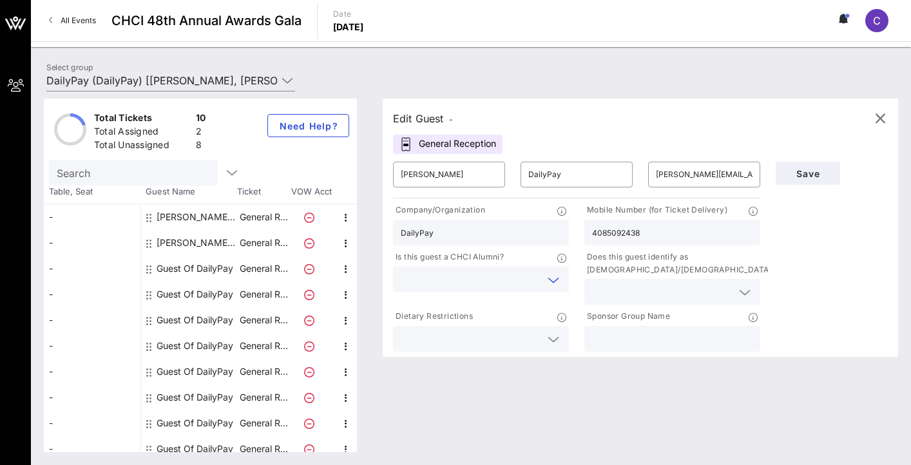
click at [528, 273] on input "text" at bounding box center [471, 279] width 140 height 17
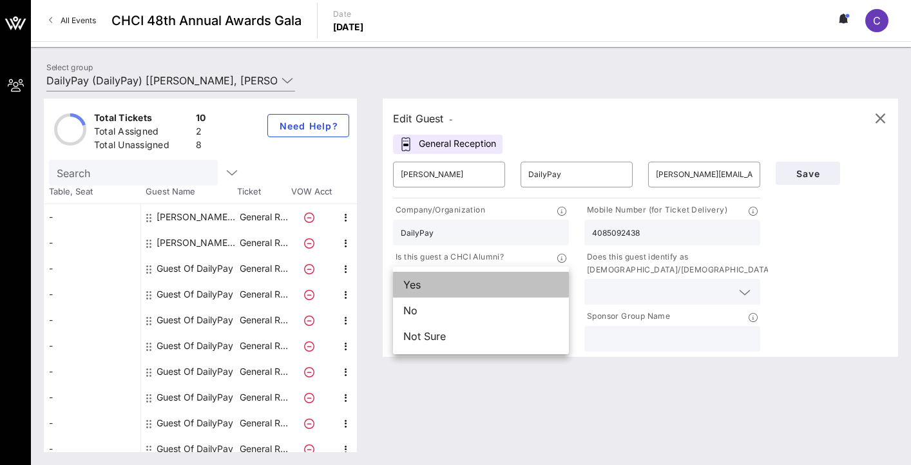
click at [504, 286] on div "Yes" at bounding box center [481, 285] width 176 height 26
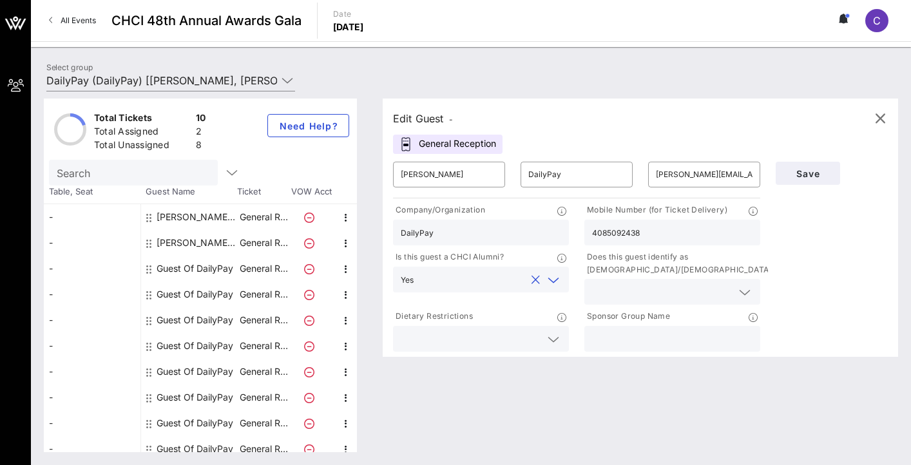
click at [604, 290] on input "text" at bounding box center [662, 292] width 140 height 17
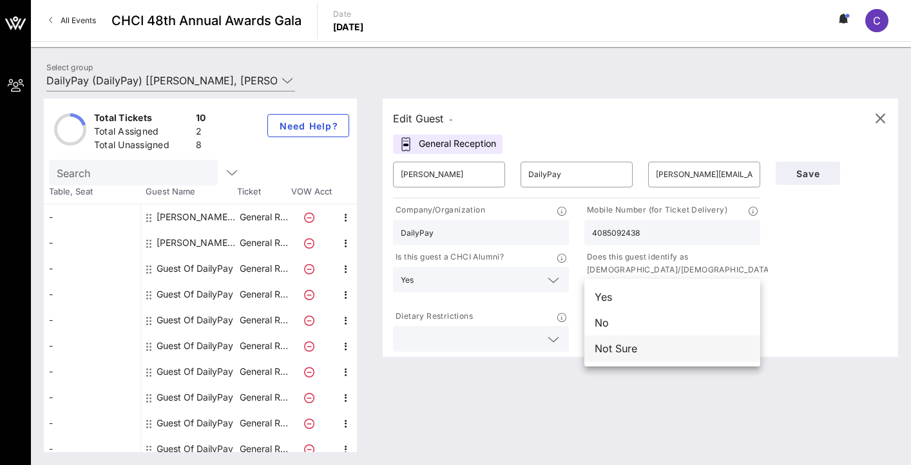
click at [601, 349] on div "Not Sure" at bounding box center [673, 349] width 176 height 26
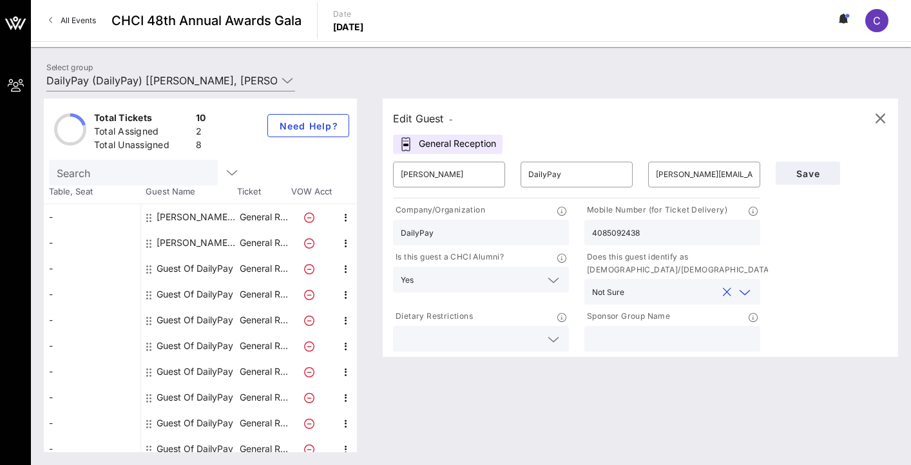
click at [528, 342] on input "text" at bounding box center [471, 339] width 140 height 17
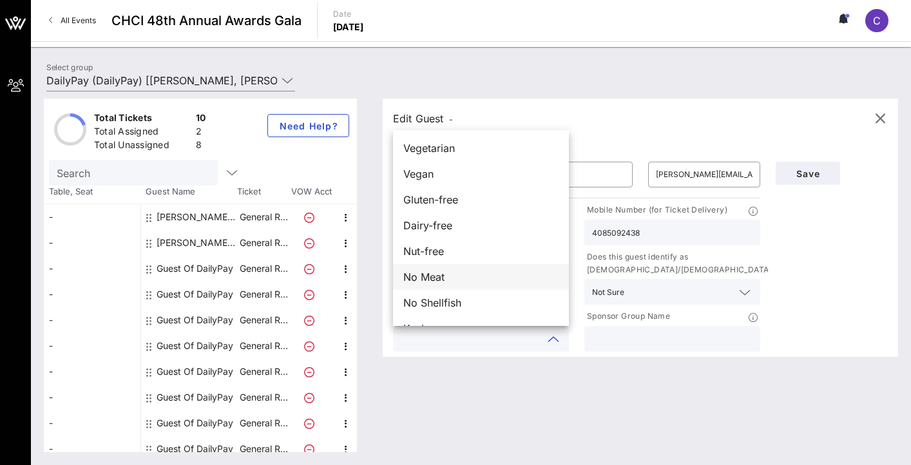
click at [483, 275] on div "No Meat" at bounding box center [481, 277] width 176 height 26
click at [596, 331] on input "text" at bounding box center [672, 339] width 160 height 17
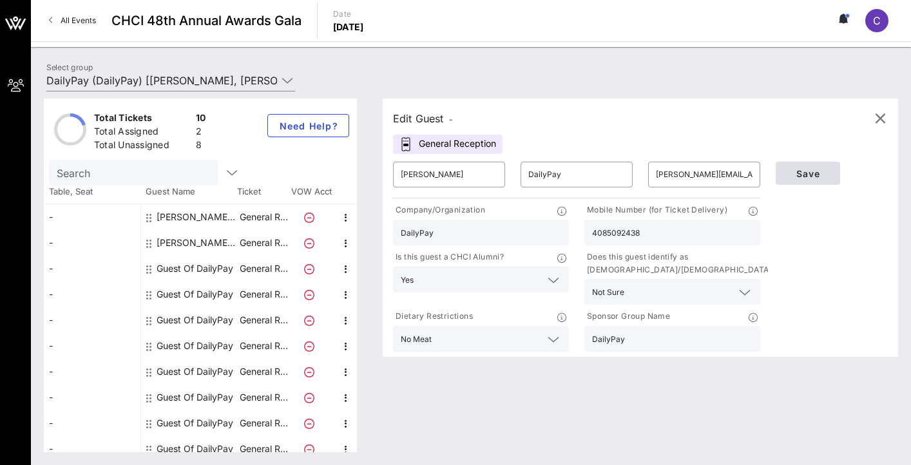
type input "DailyPay"
click at [793, 164] on button "Save" at bounding box center [808, 173] width 64 height 23
click at [882, 121] on icon "button" at bounding box center [880, 118] width 15 height 15
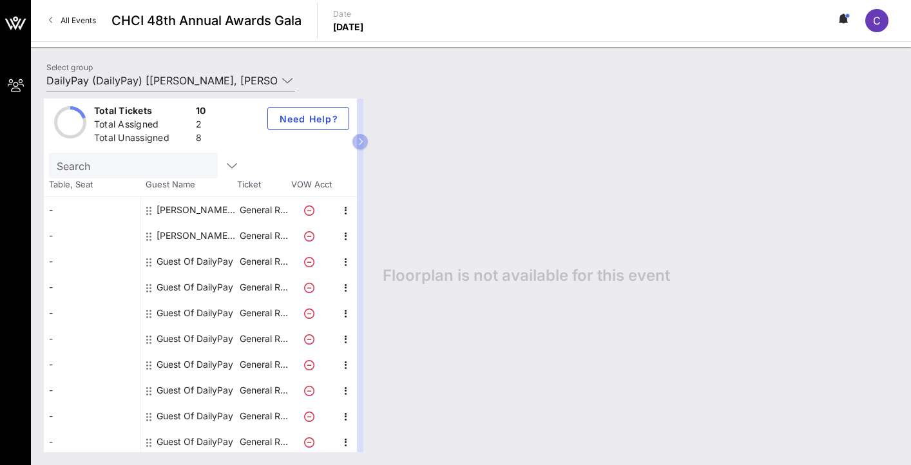
scroll to position [9, 0]
click at [182, 261] on div "Guest Of DailyPay" at bounding box center [195, 260] width 77 height 26
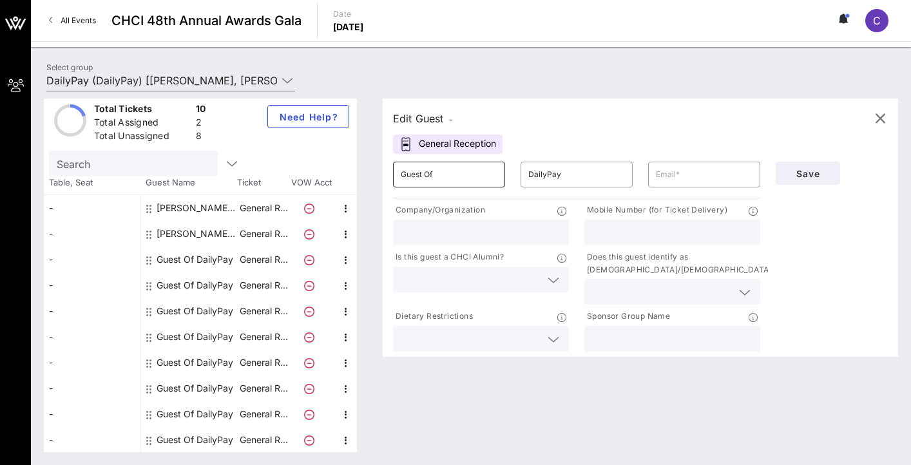
click at [435, 171] on input "Guest Of" at bounding box center [449, 174] width 97 height 21
drag, startPoint x: 458, startPoint y: 172, endPoint x: 324, endPoint y: 166, distance: 133.6
click at [324, 166] on div "Total Tickets 10 Total Assigned 2 Total Unassigned 8 Need Help? Search Table, S…" at bounding box center [471, 276] width 855 height 354
type input "c"
type input "[PERSON_NAME]"
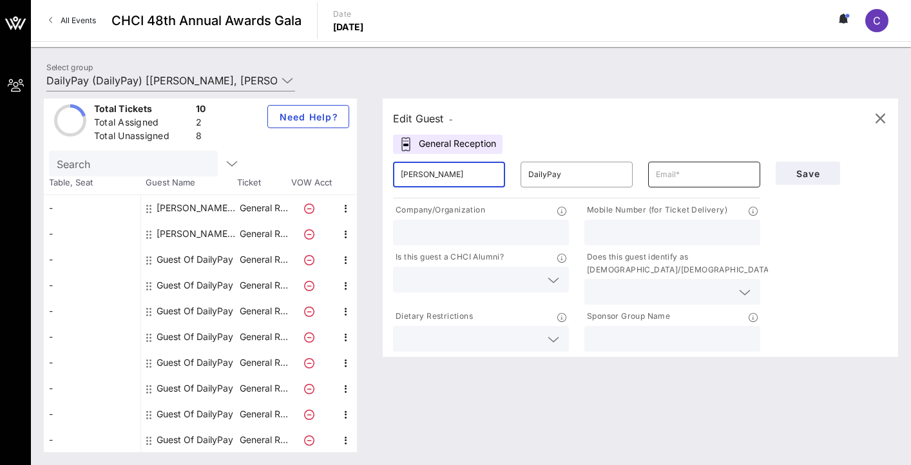
click at [650, 182] on div "​" at bounding box center [704, 175] width 112 height 26
type input "flores.claudia1@gmail.com"
click at [545, 224] on input "text" at bounding box center [481, 232] width 160 height 17
type input "DailyPay"
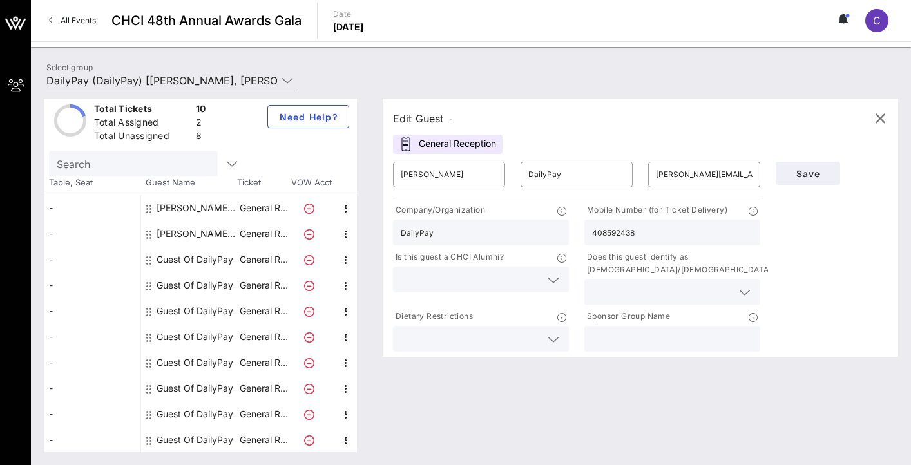
type input "408592438"
click at [498, 280] on input "text" at bounding box center [471, 279] width 140 height 17
click at [486, 291] on div "Yes" at bounding box center [481, 285] width 176 height 26
click at [615, 294] on input "text" at bounding box center [662, 292] width 140 height 17
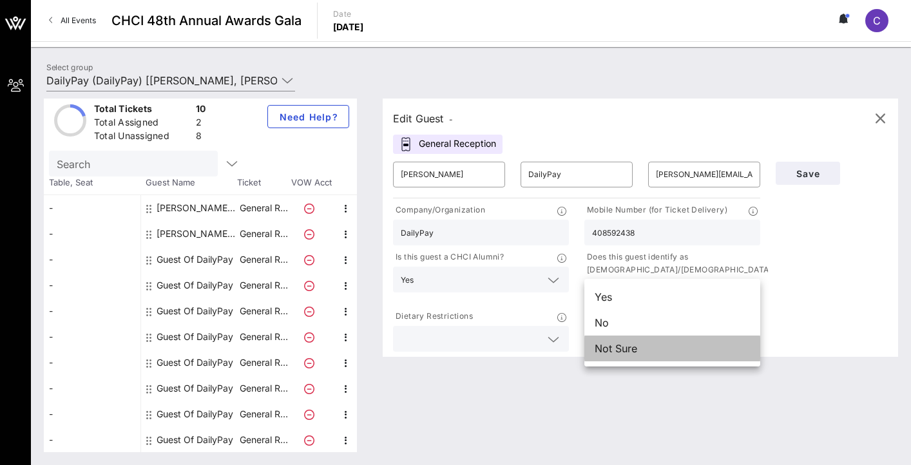
click at [604, 346] on div "Not Sure" at bounding box center [673, 349] width 176 height 26
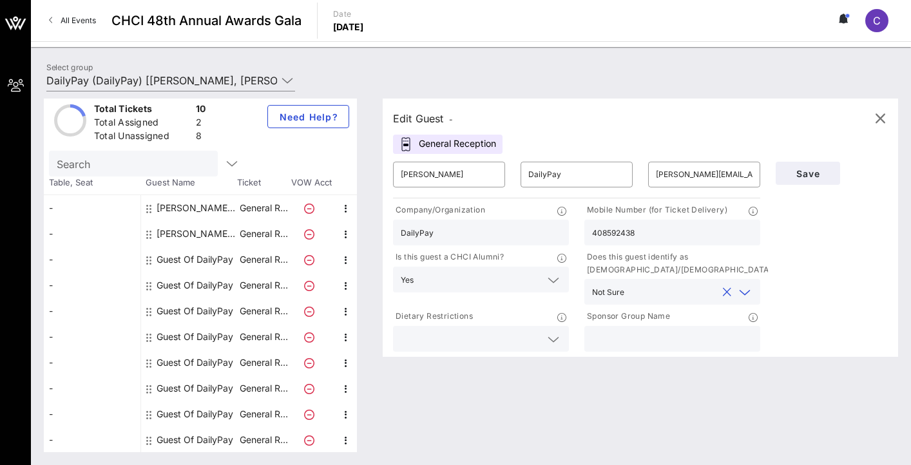
click at [517, 323] on div "Dietary Restrictions" at bounding box center [481, 318] width 176 height 16
click at [509, 336] on input "text" at bounding box center [471, 339] width 140 height 17
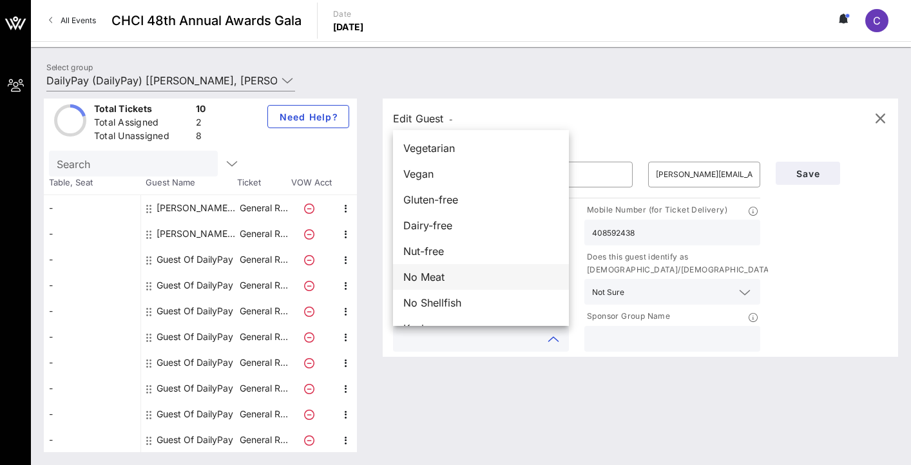
click at [493, 282] on div "No Meat" at bounding box center [481, 277] width 176 height 26
click at [601, 336] on input "text" at bounding box center [672, 339] width 160 height 17
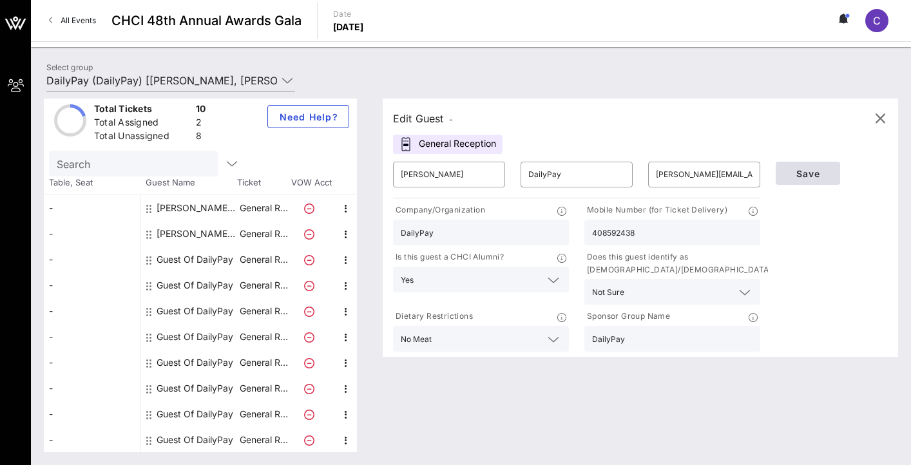
type input "DailyPay"
click at [808, 168] on span "Save" at bounding box center [808, 173] width 44 height 11
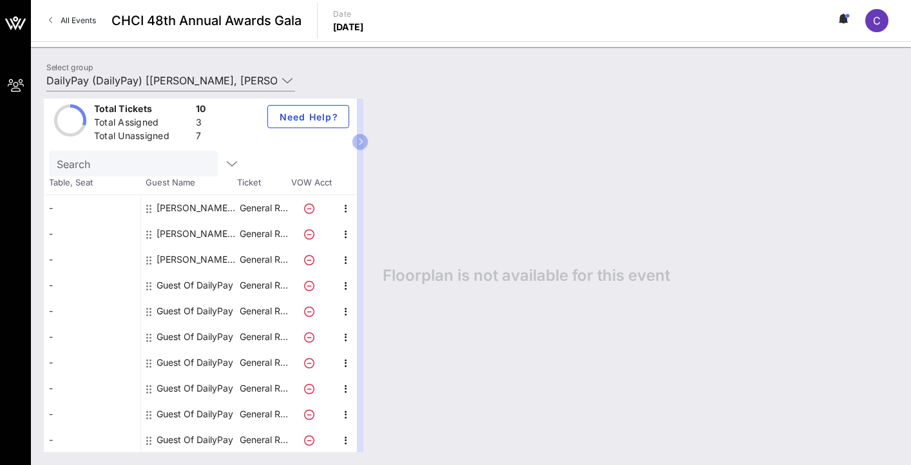
click at [220, 206] on div "Claudia Flores DailyPay" at bounding box center [197, 208] width 81 height 26
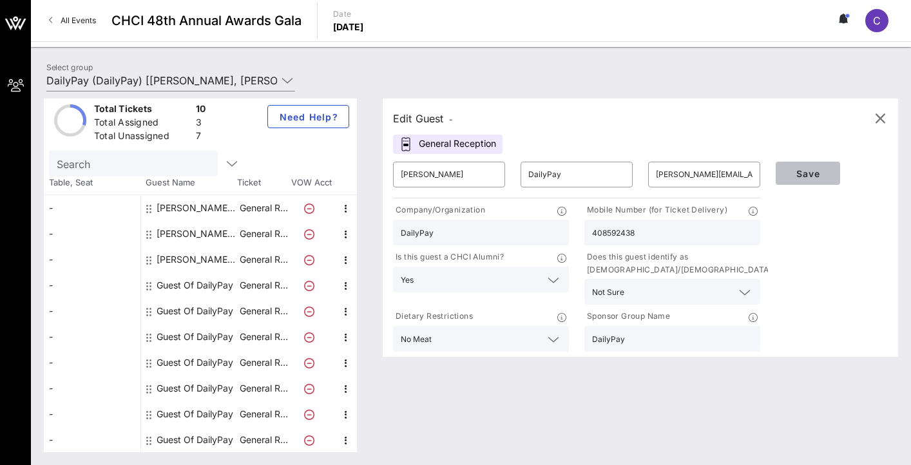
click at [820, 174] on span "Save" at bounding box center [808, 173] width 44 height 11
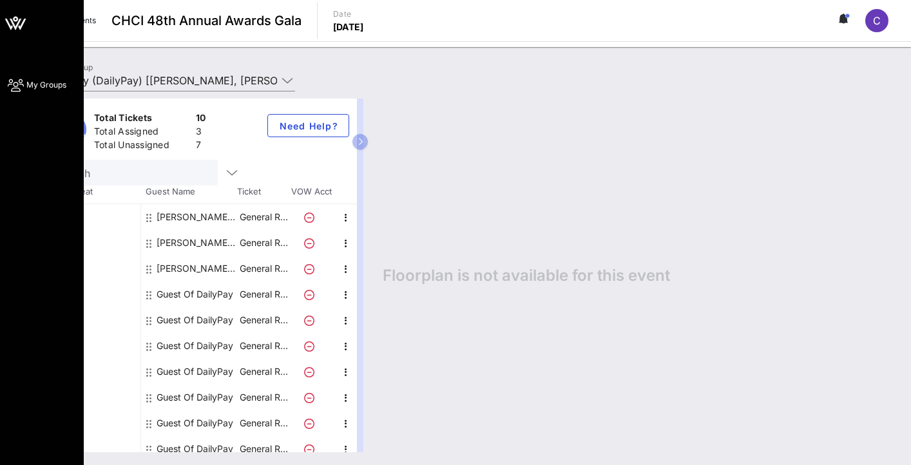
click at [44, 88] on span "My Groups" at bounding box center [46, 85] width 40 height 12
